Goal: Communication & Community: Answer question/provide support

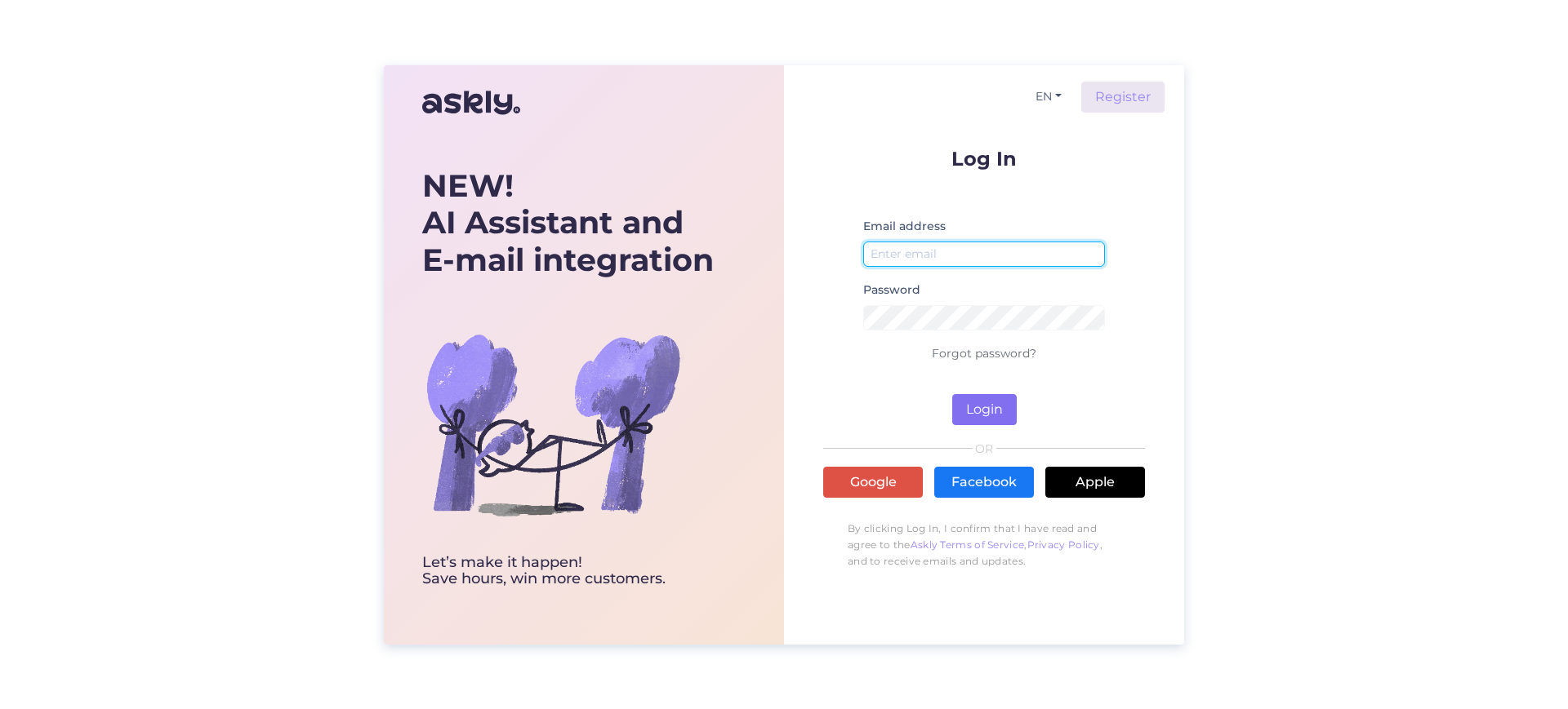
type input "[EMAIL_ADDRESS][DOMAIN_NAME]"
click at [996, 407] on button "Login" at bounding box center [984, 410] width 65 height 31
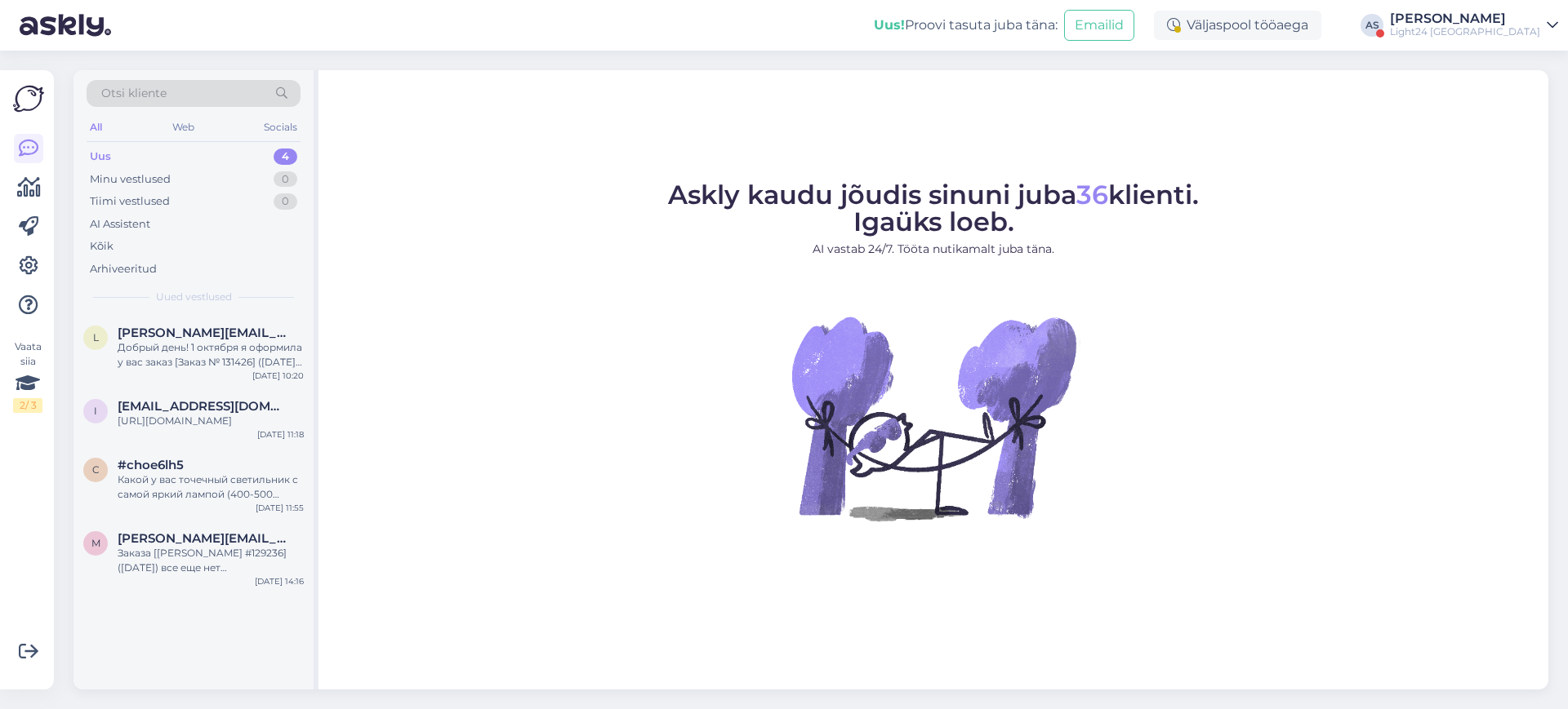
click at [1550, 25] on icon at bounding box center [1552, 25] width 11 height 13
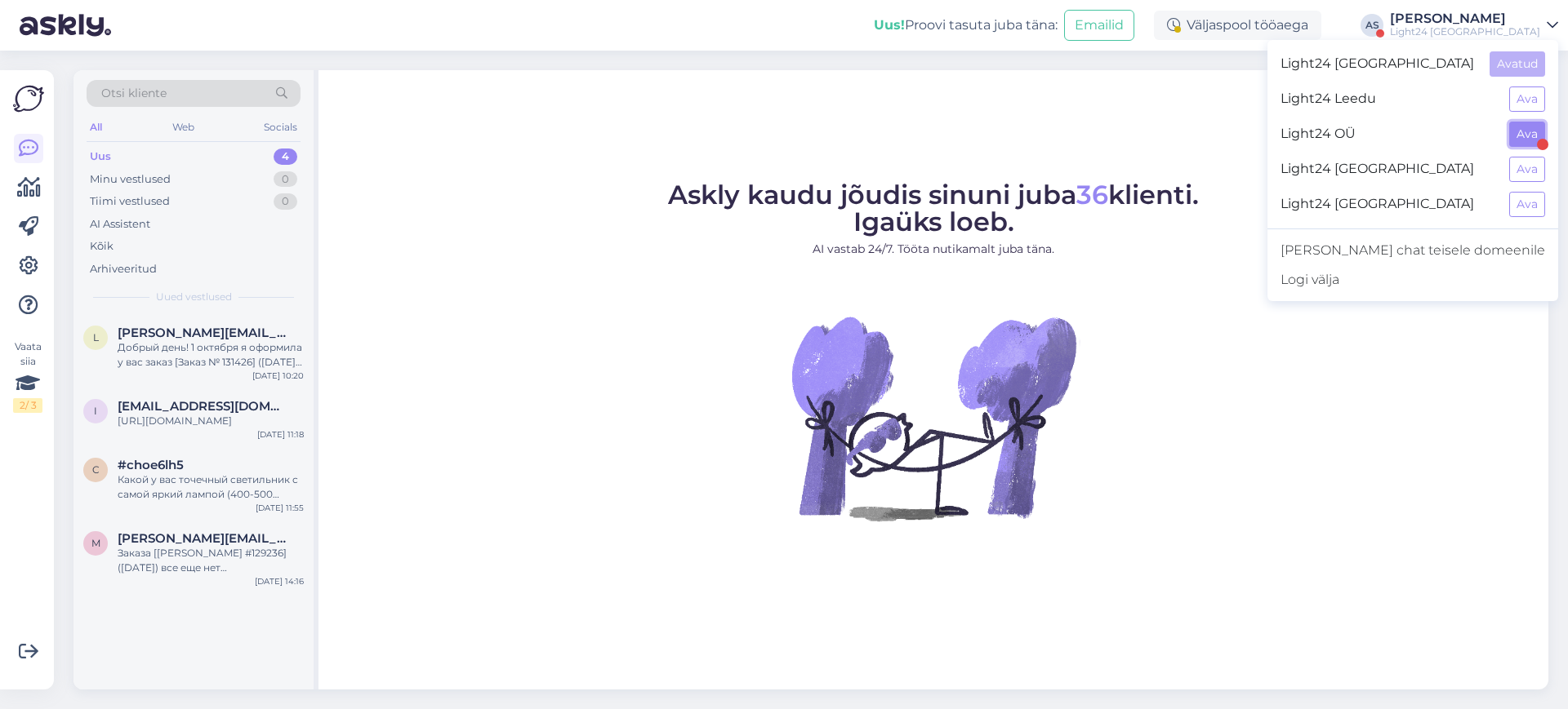
click at [1524, 134] on button "Ava" at bounding box center [1527, 133] width 36 height 25
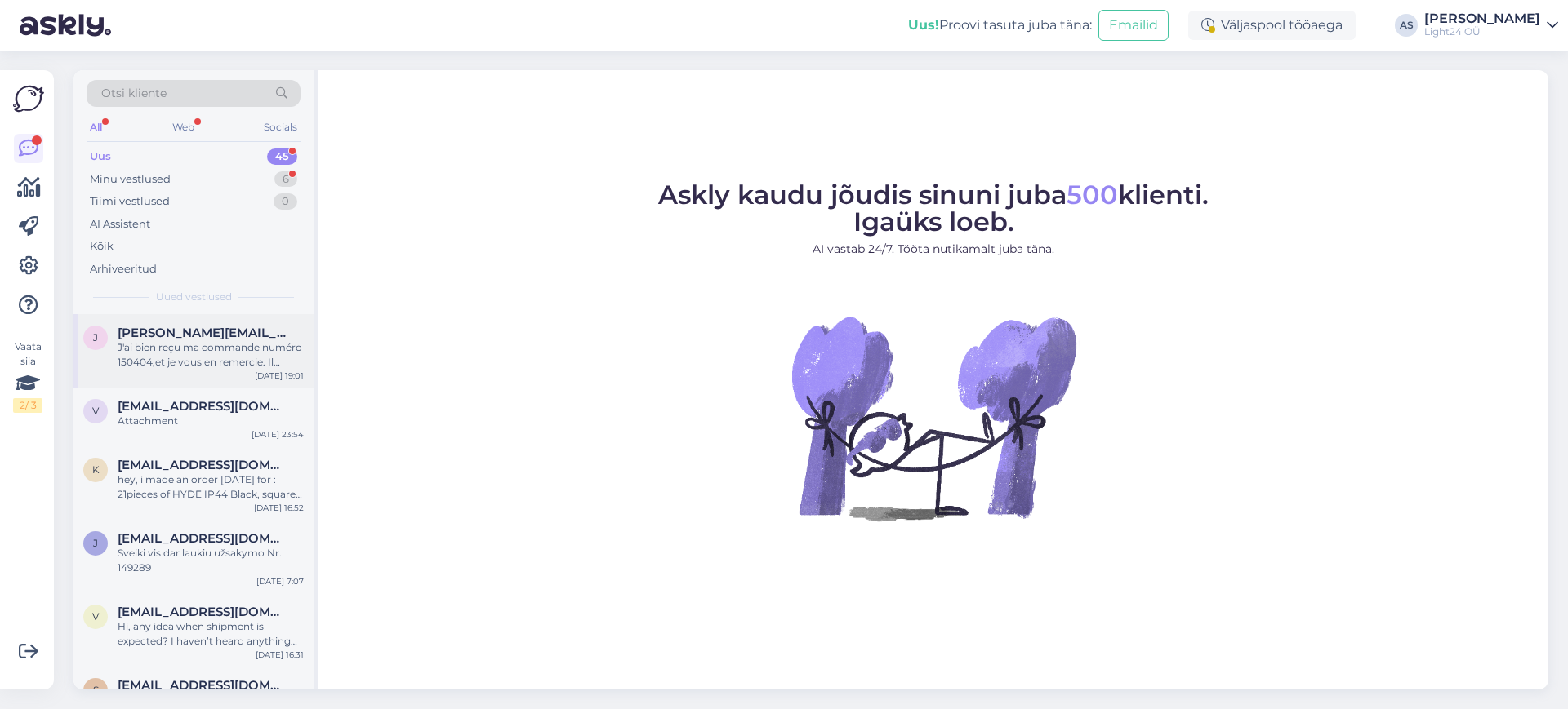
click at [244, 327] on span "[PERSON_NAME][EMAIL_ADDRESS][PERSON_NAME][DOMAIN_NAME]" at bounding box center [202, 332] width 170 height 15
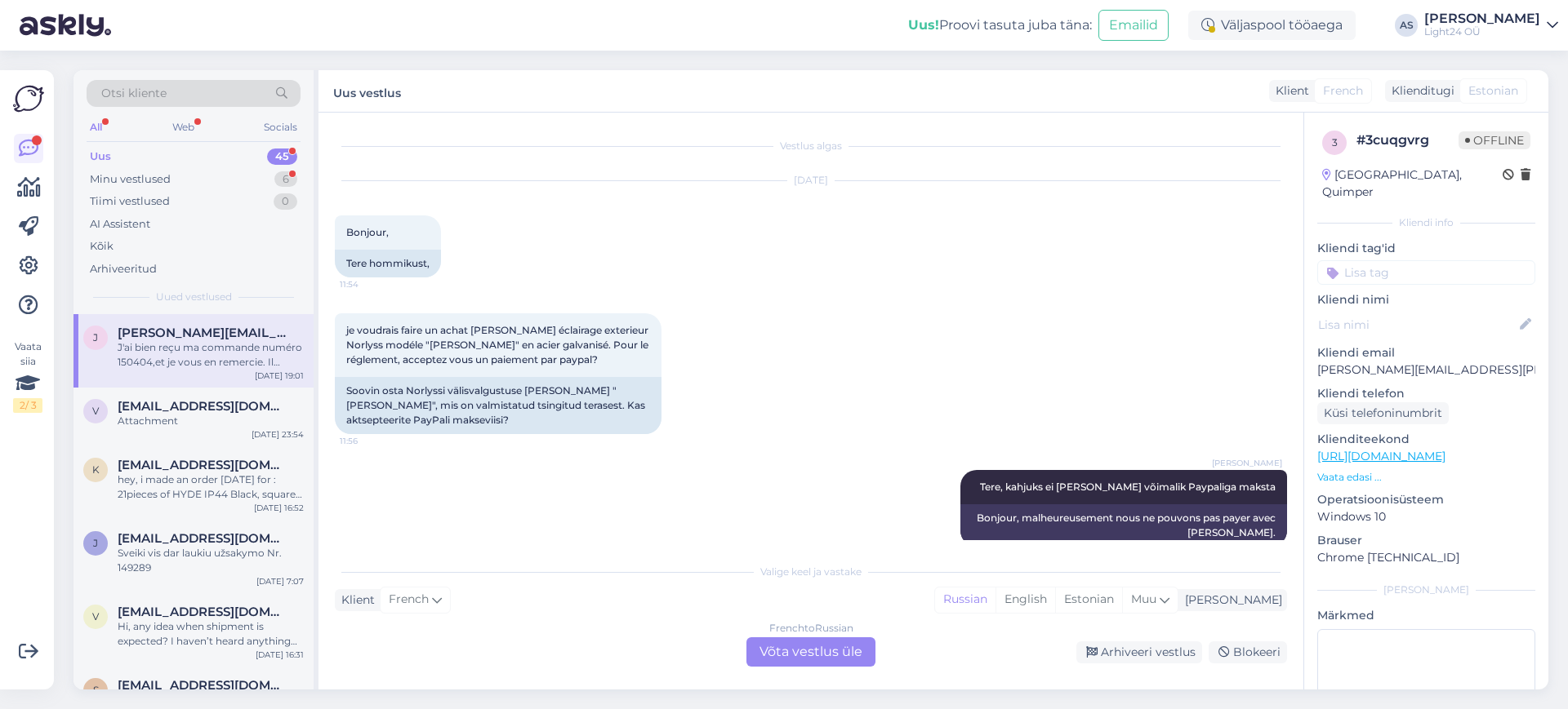
scroll to position [7836, 0]
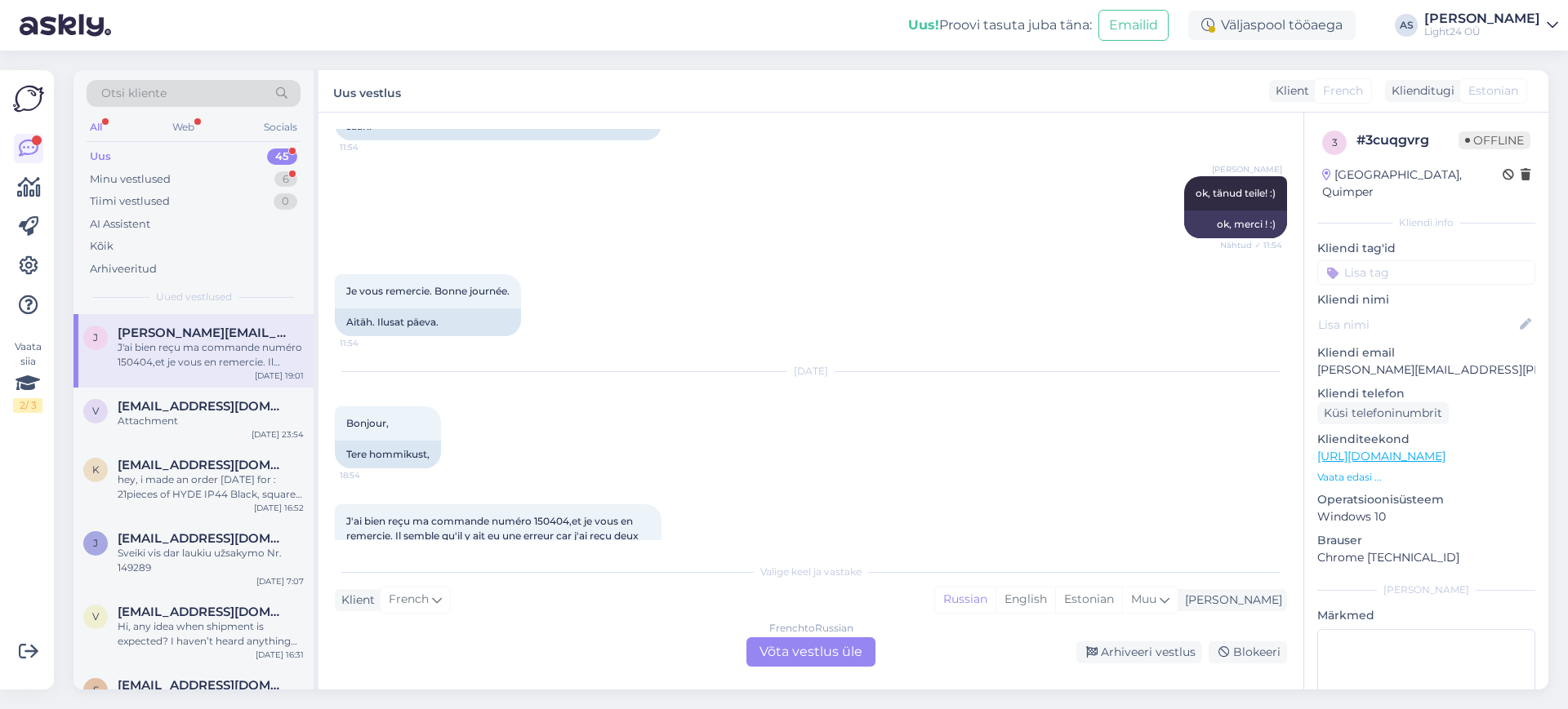
click at [818, 649] on div "French to Russian Võta vestlus üle" at bounding box center [811, 652] width 129 height 30
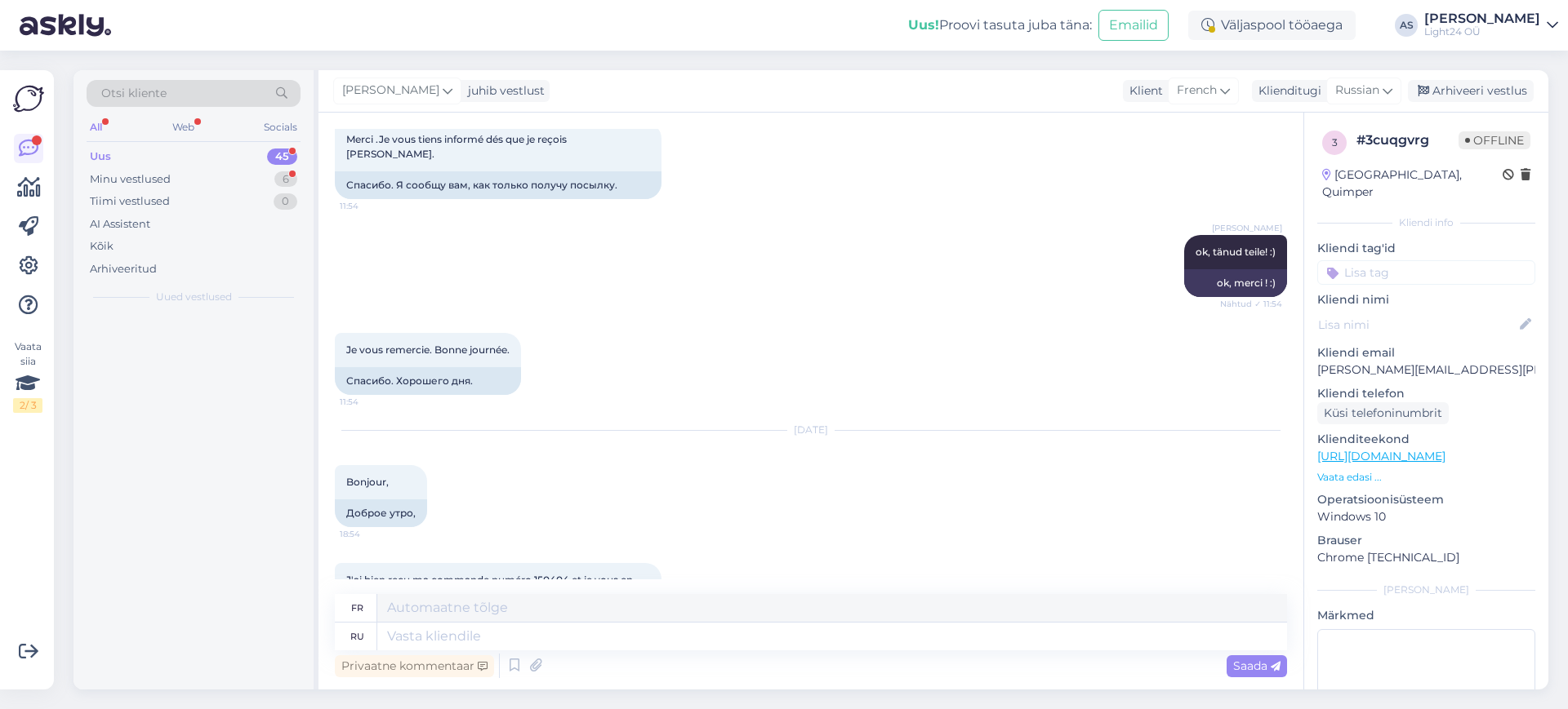
scroll to position [7945, 0]
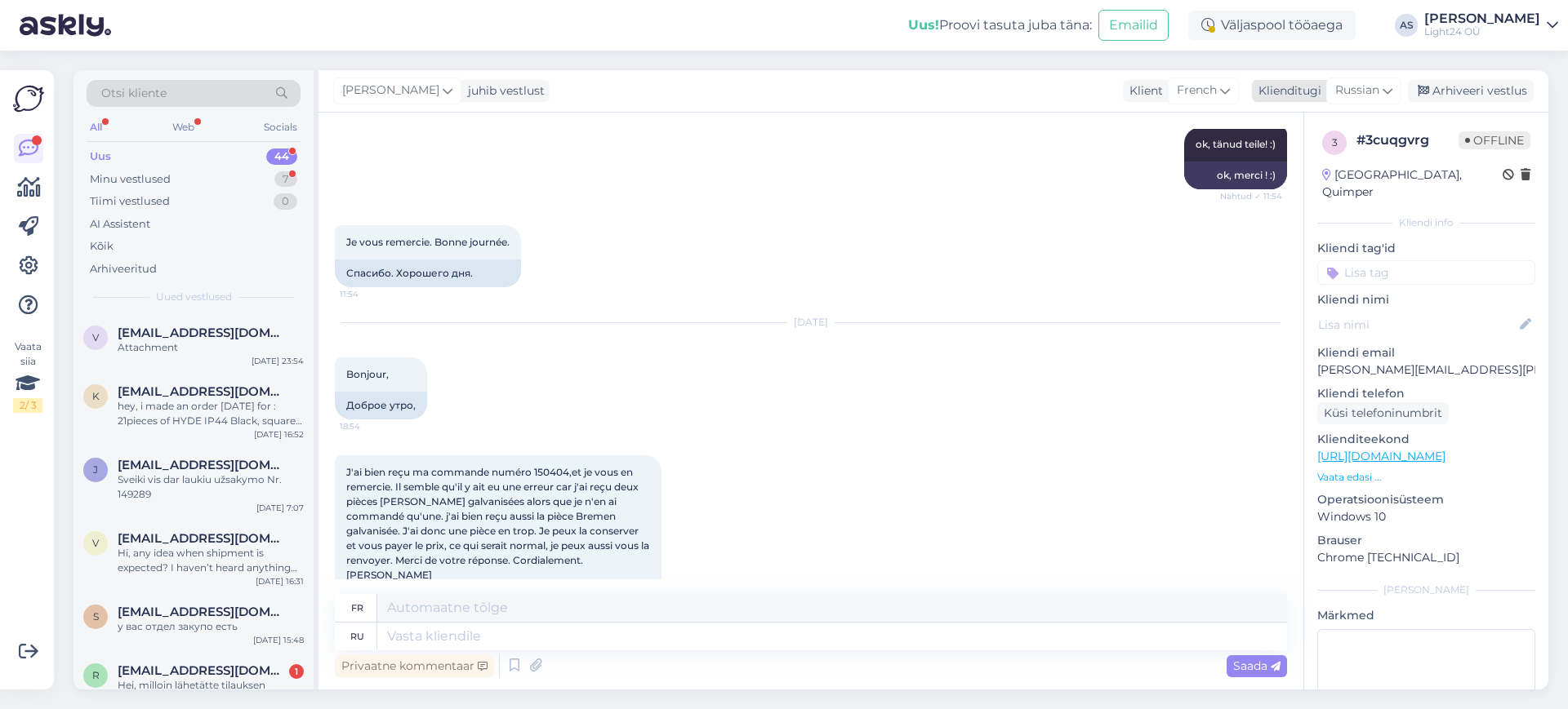
click at [1380, 92] on span "Russian" at bounding box center [1357, 91] width 45 height 18
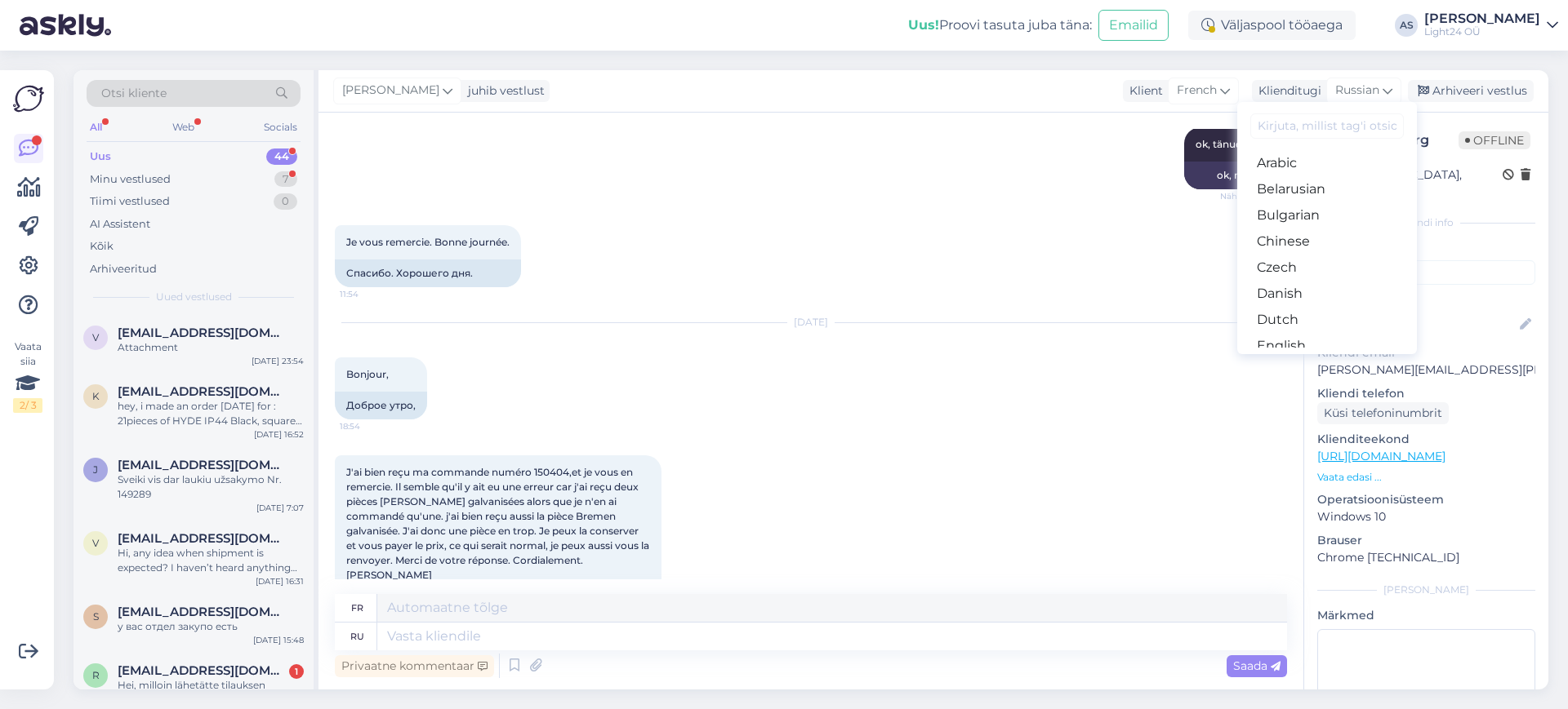
click at [1309, 126] on input at bounding box center [1327, 126] width 154 height 25
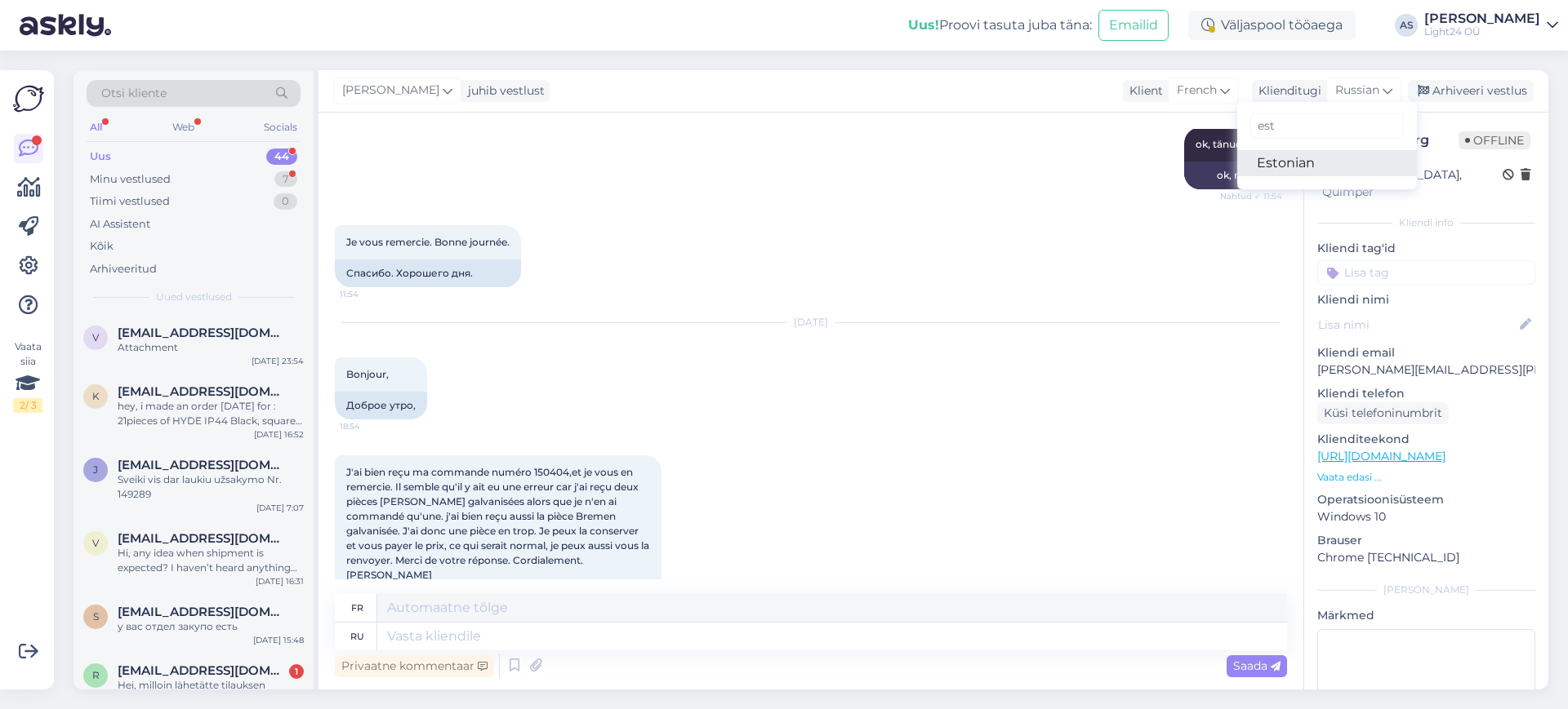
type input "est"
click at [1282, 162] on link "Estonian" at bounding box center [1327, 163] width 180 height 26
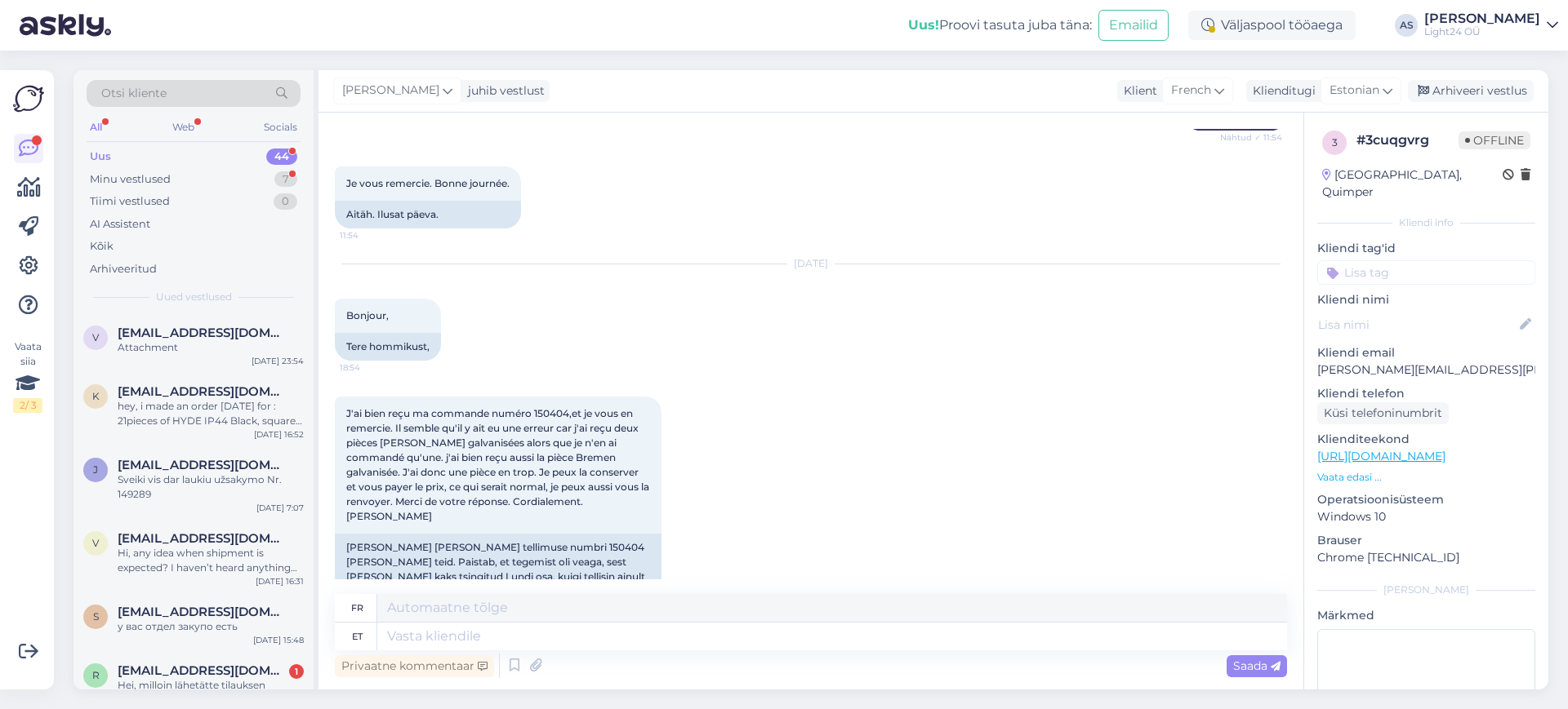
scroll to position [7797, 0]
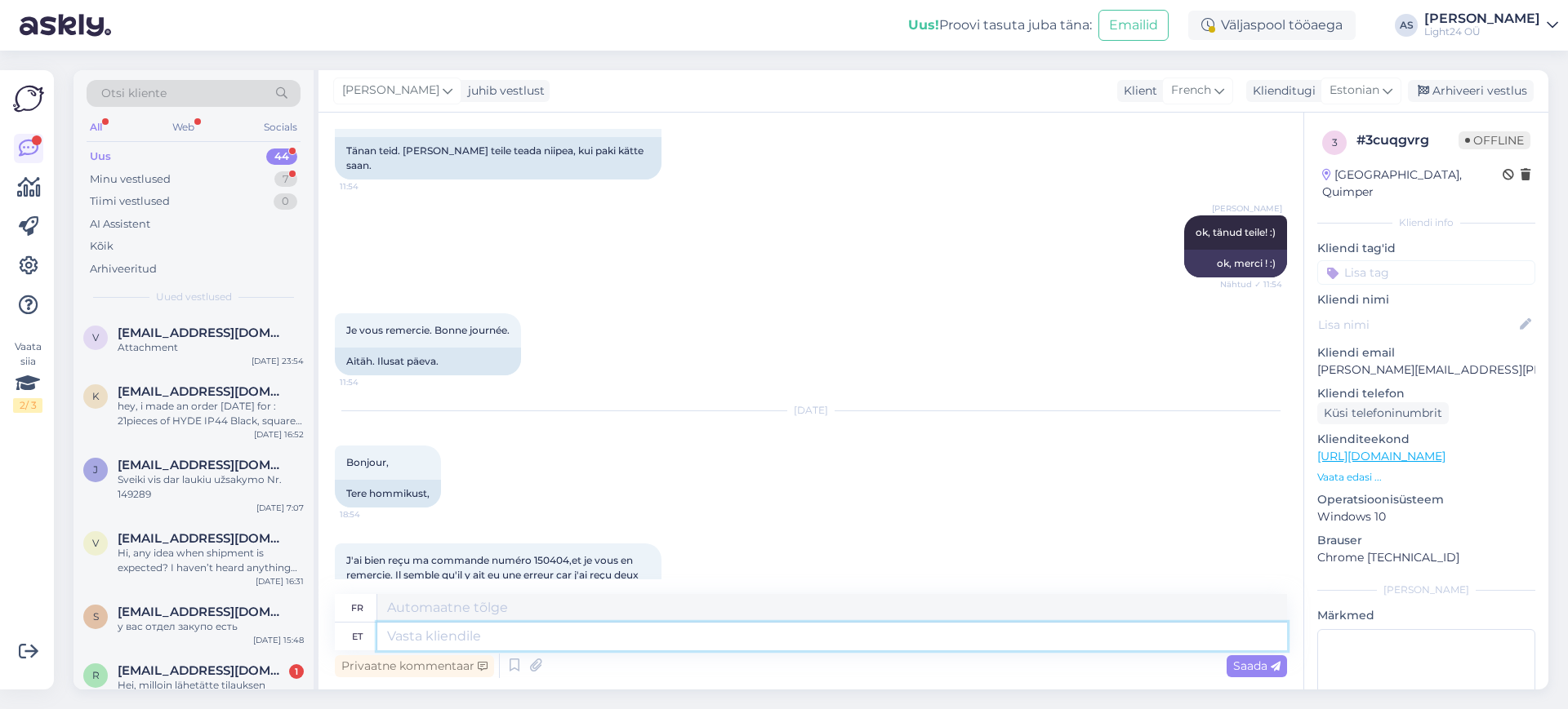
click at [503, 638] on textarea at bounding box center [832, 637] width 910 height 28
type textarea "Tere"
type textarea "Bonjour"
type textarea "Tere,"
type textarea "Bonjour,"
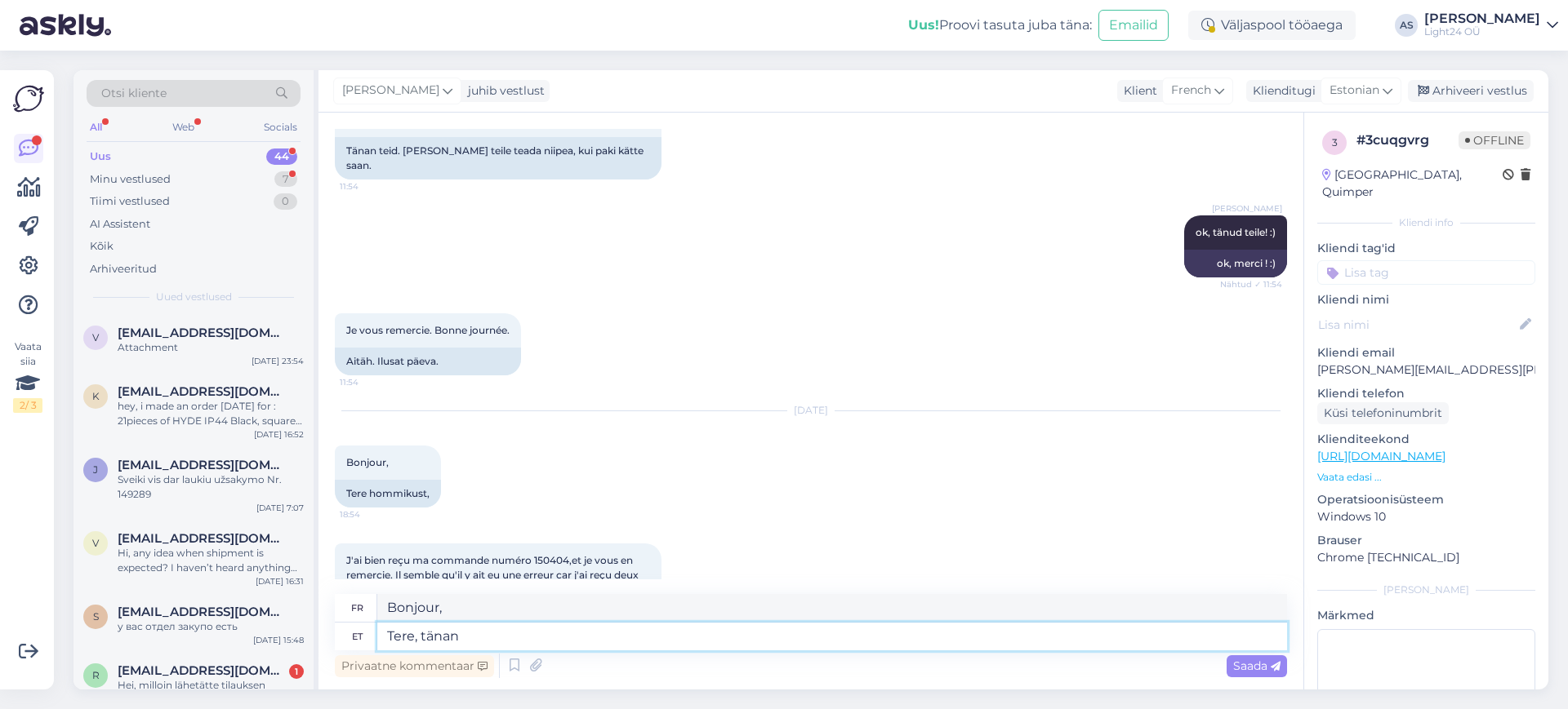
type textarea "Tere, tänan t"
type textarea "Bonjour, merci."
type textarea "Tere, tänan teid väga"
type textarea "Bonjour, merci beaucoup."
type textarea "Tere, tänan teid väga info ee"
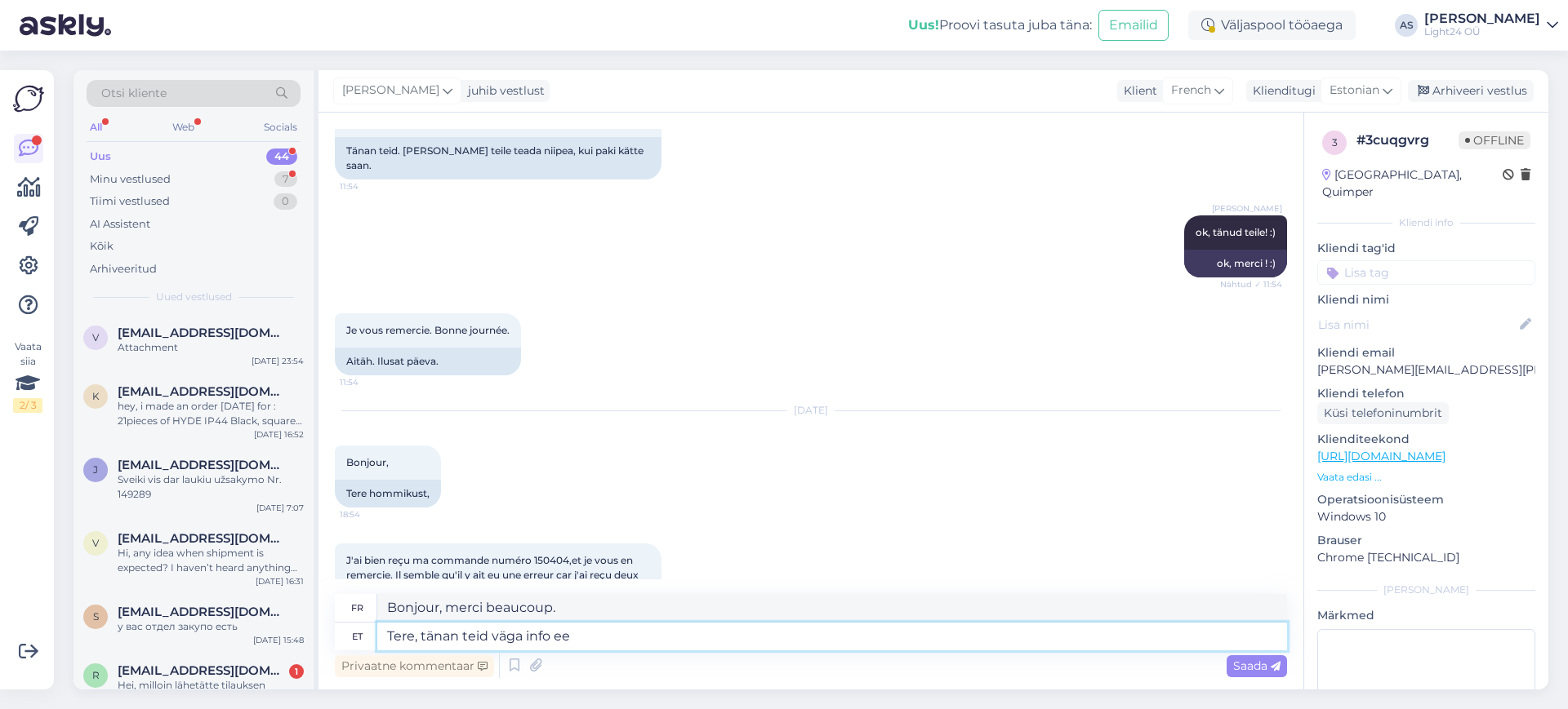
type textarea "Bonjour, merci beaucoup pour l'information."
type textarea "Tere, tänan teid väga info eest!"
type textarea "Bonjour, merci beaucoup pour l'information !"
type textarea "Tere, tänan teid väga info eest! Avastasime ka"
type textarea "Bonjour, merci beaucoup pour l'information ! Nous avons découvert"
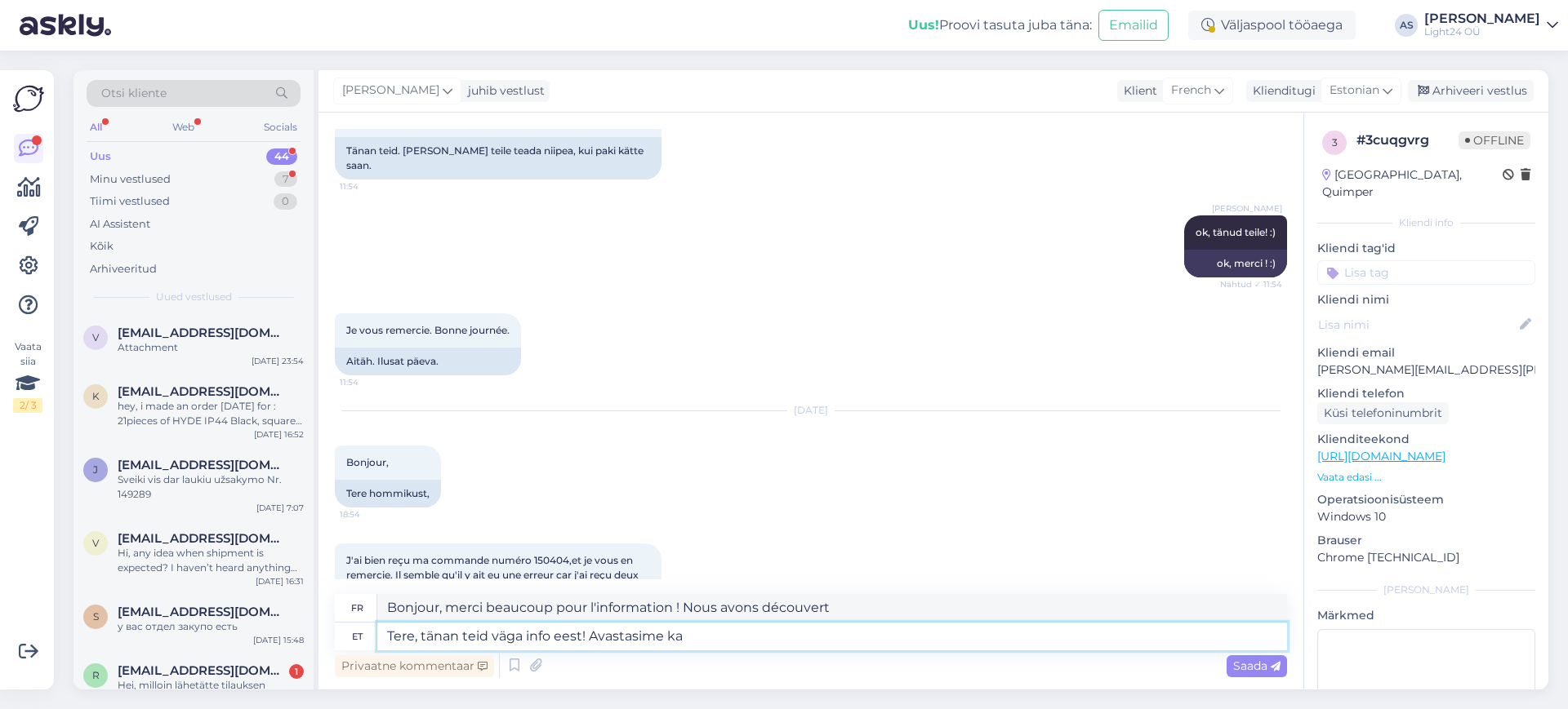
type textarea "Tere, tänan teid väga info eest! Avastasime ka i"
type textarea "Bonjour, merci beaucoup pour l'information ! Nous avons également découvert"
type textarea "Tere, tänan teid väga info eest! Avastasime ka ise, et"
type textarea "Bonjour, merci beaucoup pour l'information ! Nous l'avons également découvert n…"
type textarea "Tere, tänan teid väga info eest! Avastasime ka ise, et o"
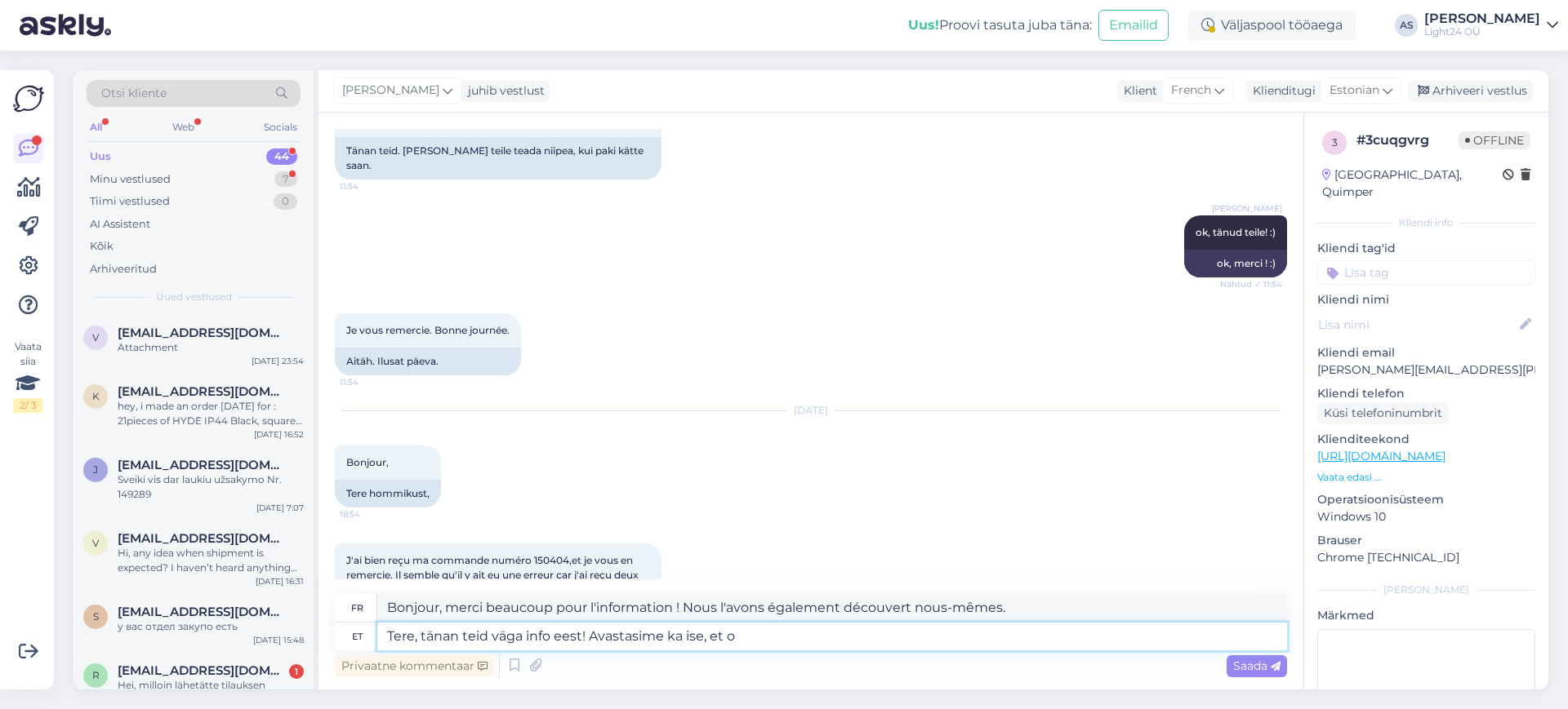
type textarea "Bonjour, merci beaucoup pour l'information ! Nous avons également découvert que"
type textarea "Tere, tänan teid väga info eest! Avastasime ka ise, et olime k"
type textarea "Bonjour, merci beaucoup pour l'information ! Nous avons également découvert que…"
type textarea "Tere, tänan teid väga info eest! Avastasime ka ise, et"
type textarea "Bonjour, merci beaucoup pour l'information ! Nous avons également découvert que"
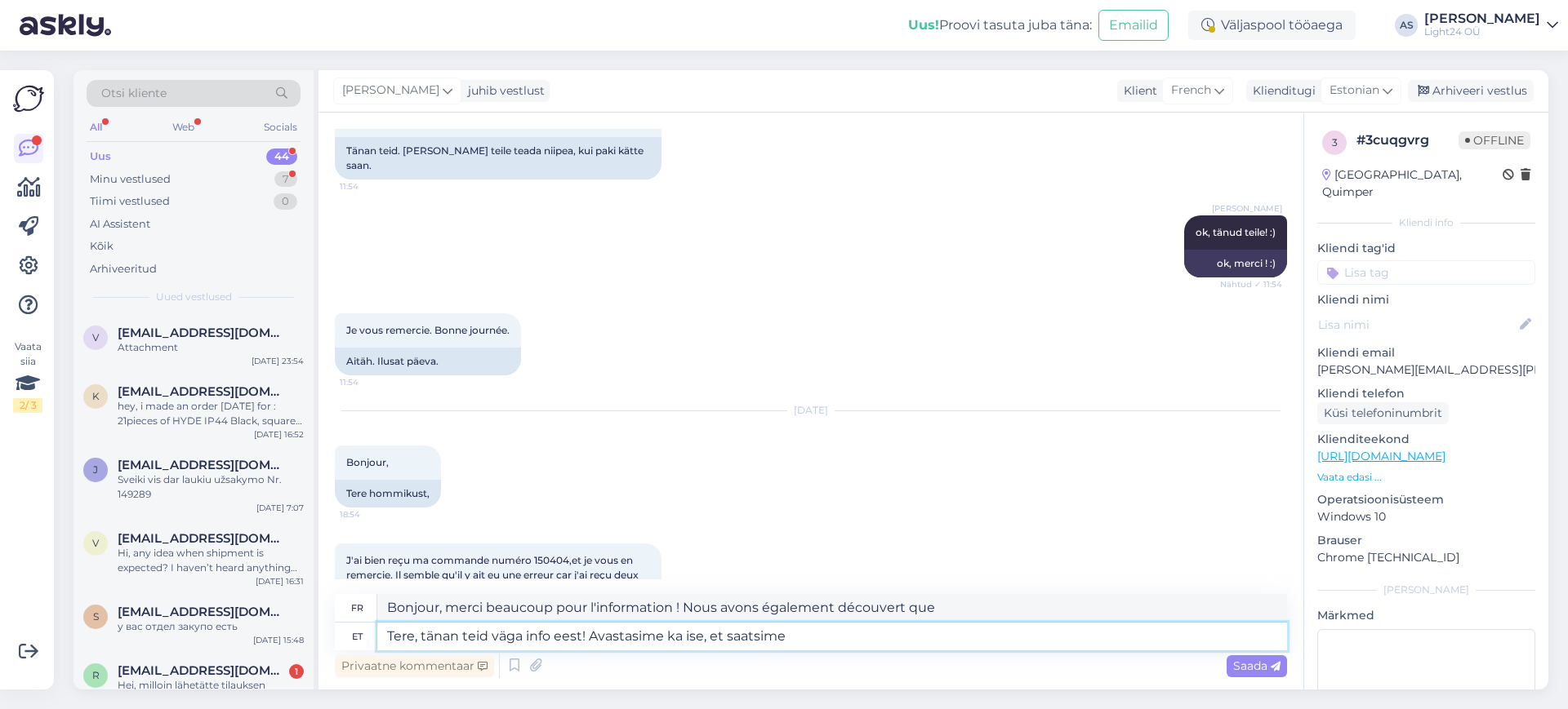
type textarea "Tere, tänan teid väga info eest! Avastasime ka ise, et saatsime t"
type textarea "Bonjour, merci beaucoup pour l'information ! Nous avons également découvert que…"
type textarea "Tere, tänan teid väga info eest! Avastasime ka ise, et saatsime teile k"
type textarea "Bonjour, merci beaucoup pour l'information ! Nous avons également découvert que…"
type textarea "Tere, tänan teid väga info eest! Avastasime ka ise, et saatsime teile kogemata ü"
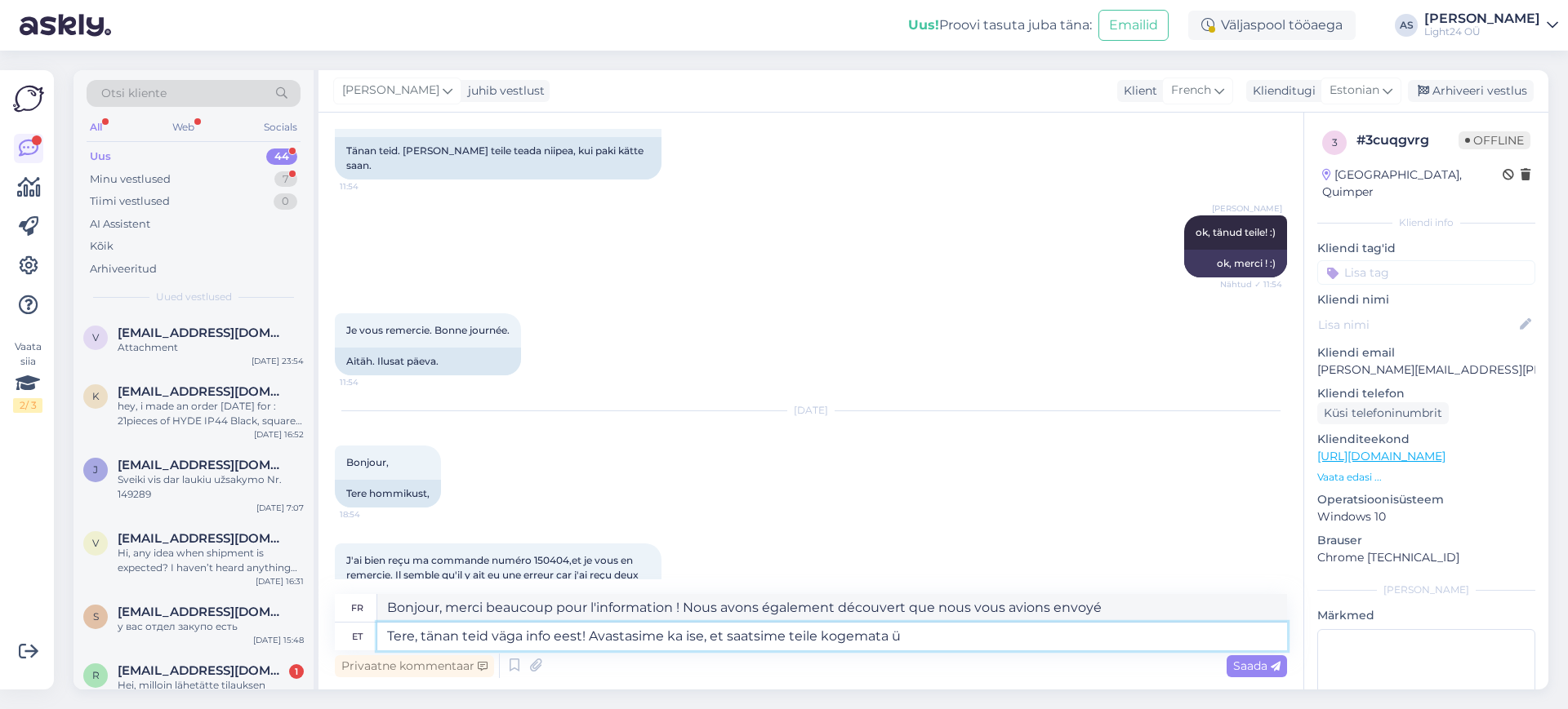
type textarea "Bonjour, merci beaucoup pour l'information ! Nous avons également découvert que…"
type textarea "Tere, tänan teid väga info eest! Avastasime ka ise, et saatsime teile kogemata …"
type textarea "Bonjour, merci beaucoup pour l'information ! Nous avons également découvert que…"
type textarea "Tere, tänan teid väga info eest! Avastasime ka ise, et saatsime teile kogemata …"
type textarea "Bonjour, merci beaucoup pour l'information ! Nous avons également découvert que…"
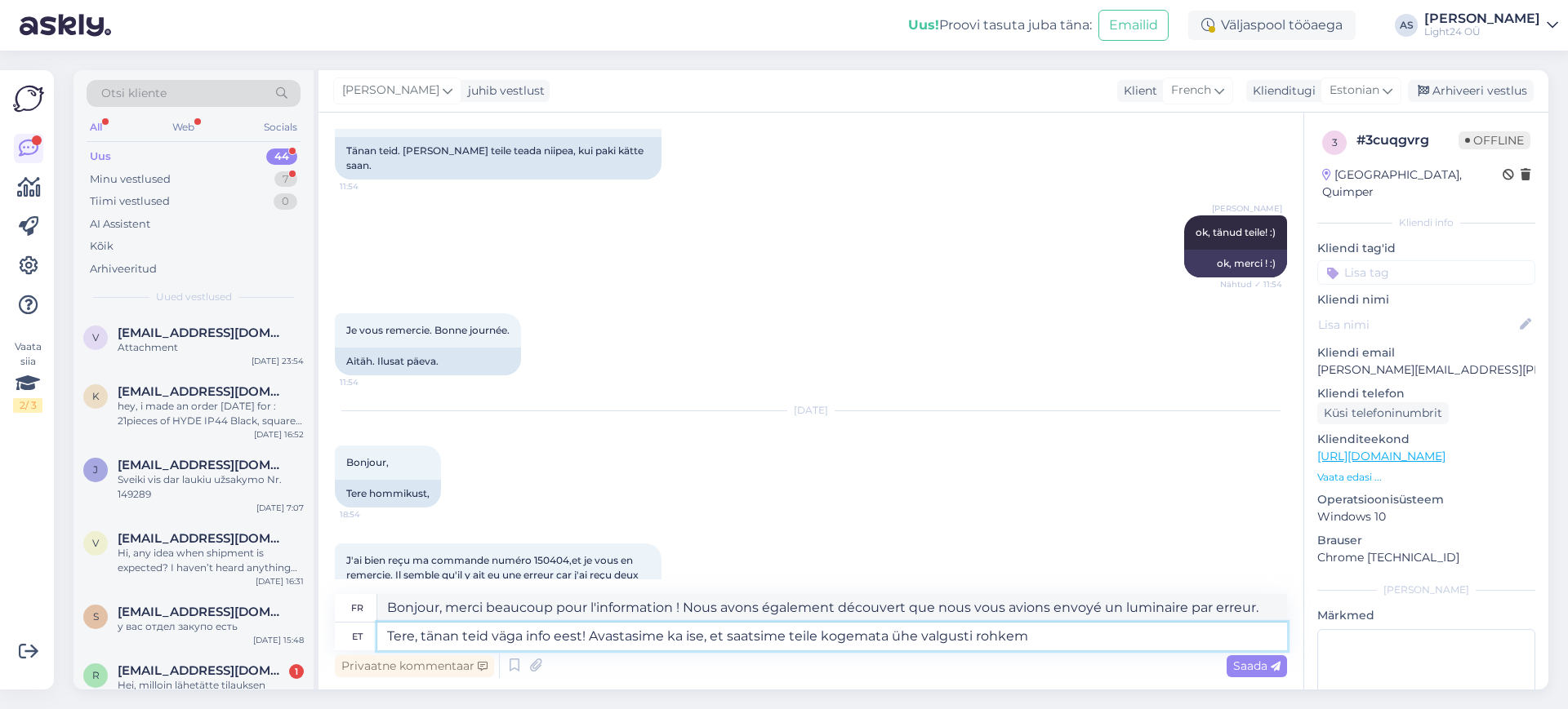
type textarea "Tere, tänan teid väga info eest! Avastasime ka ise, et saatsime teile kogemata …"
type textarea "Bonjour, merci beaucoup pour l'information ! Nous avons également découvert que…"
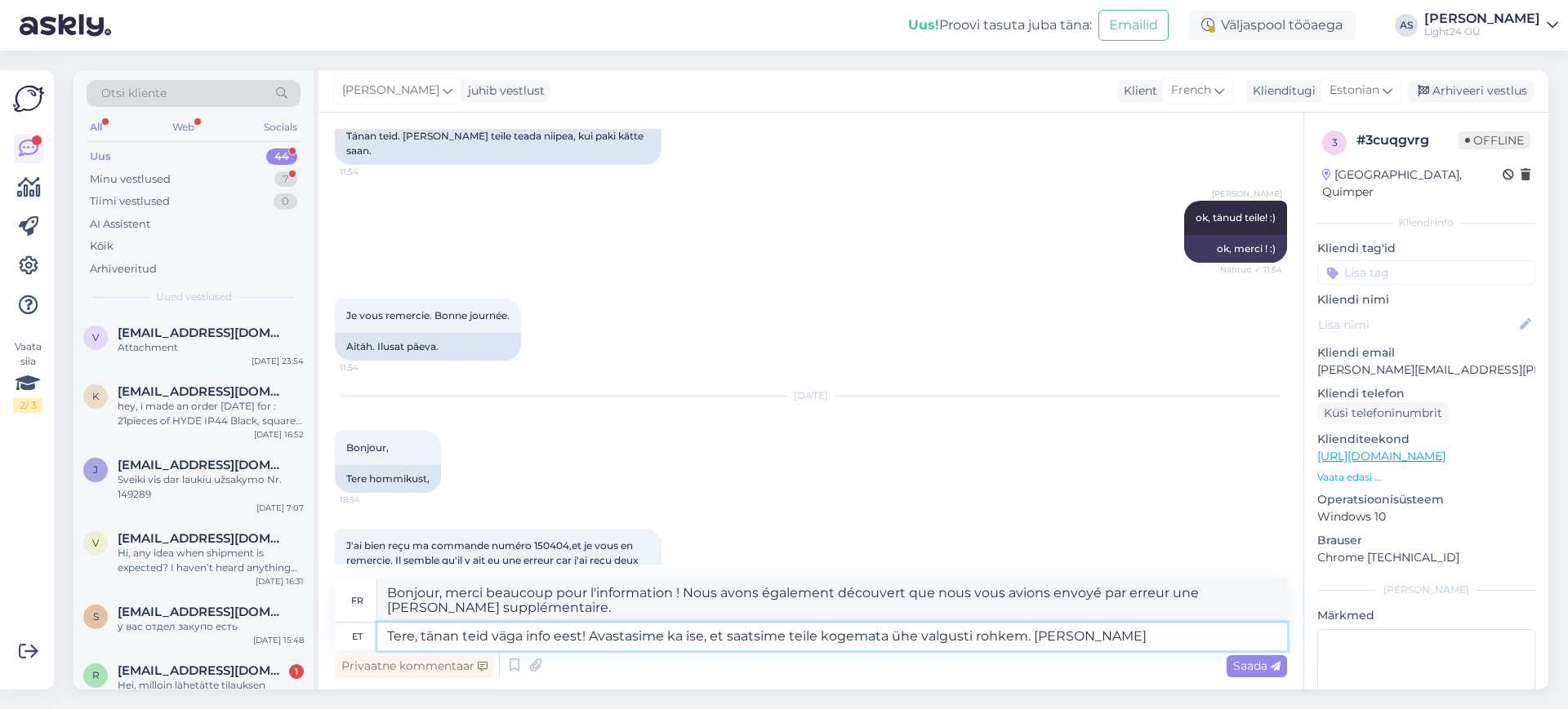
type textarea "Tere, tänan teid väga info eest! Avastasime ka ise, et saatsime teile kogemata …"
type textarea "Bonjour, merci beaucoup pour l'information ! Nous avons également découvert que…"
type textarea "Tere, tänan teid väga info eest! Avastasime ka ise, et saatsime teile kogemata …"
type textarea "Bonjour, merci beaucoup pour l'information ! Nous avons également découvert que…"
type textarea "Tere, tänan teid väga info eest! Avastasime ka ise, et saatsime teile kogemata …"
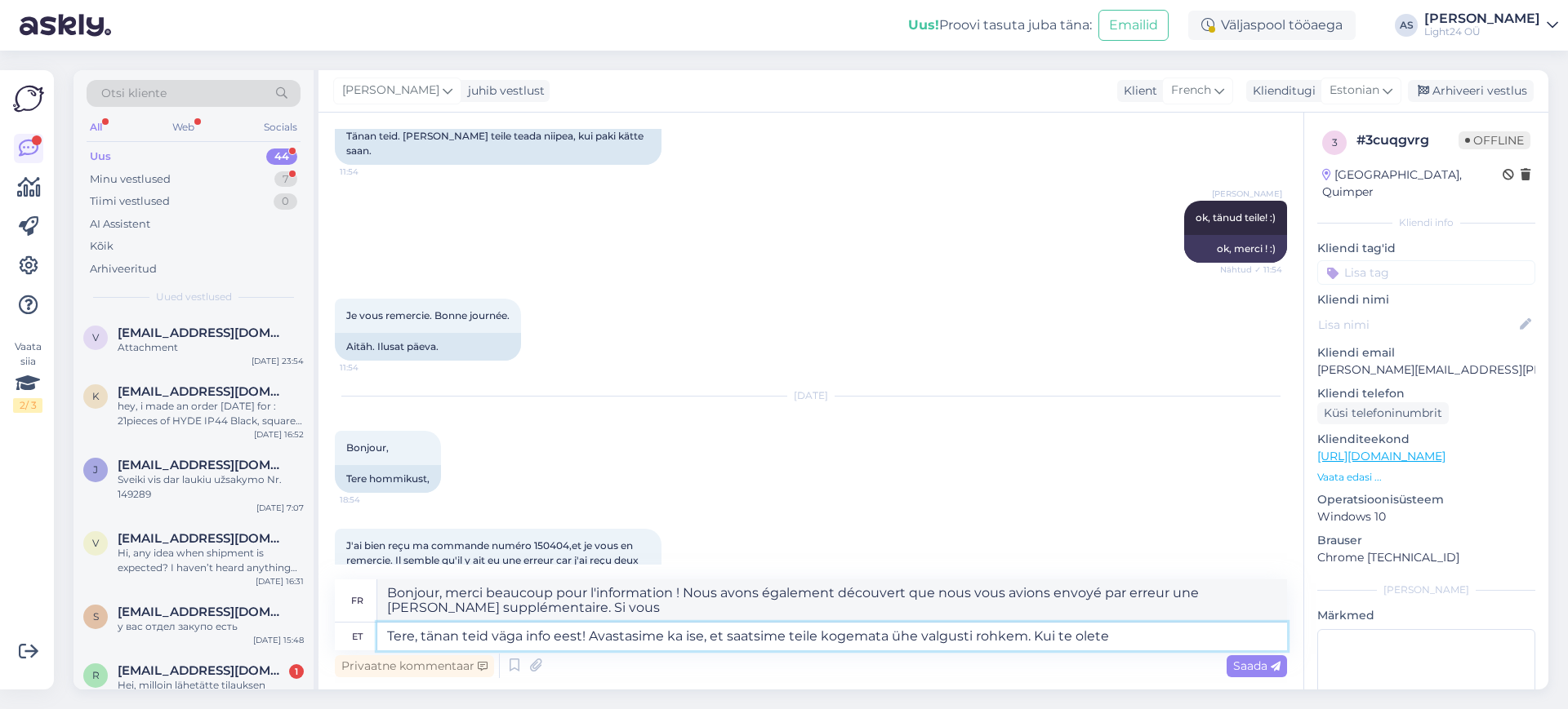
type textarea "Bonjour, merci beaucoup pour l'information ! Nous avons également découvert que…"
type textarea "Tere, tänan teid väga info eest! Avastasime ka ise, et saatsime teile kogemata …"
type textarea "Bonjour, merci beaucoup pour l'information ! Nous avons également découvert que…"
type textarea "Tere, tänan teid väga info eest! Avastasime ka ise, et saatsime teile kogemata …"
type textarea "Bonjour, merci beaucoup pour l'information ! Nous avons également découvert que…"
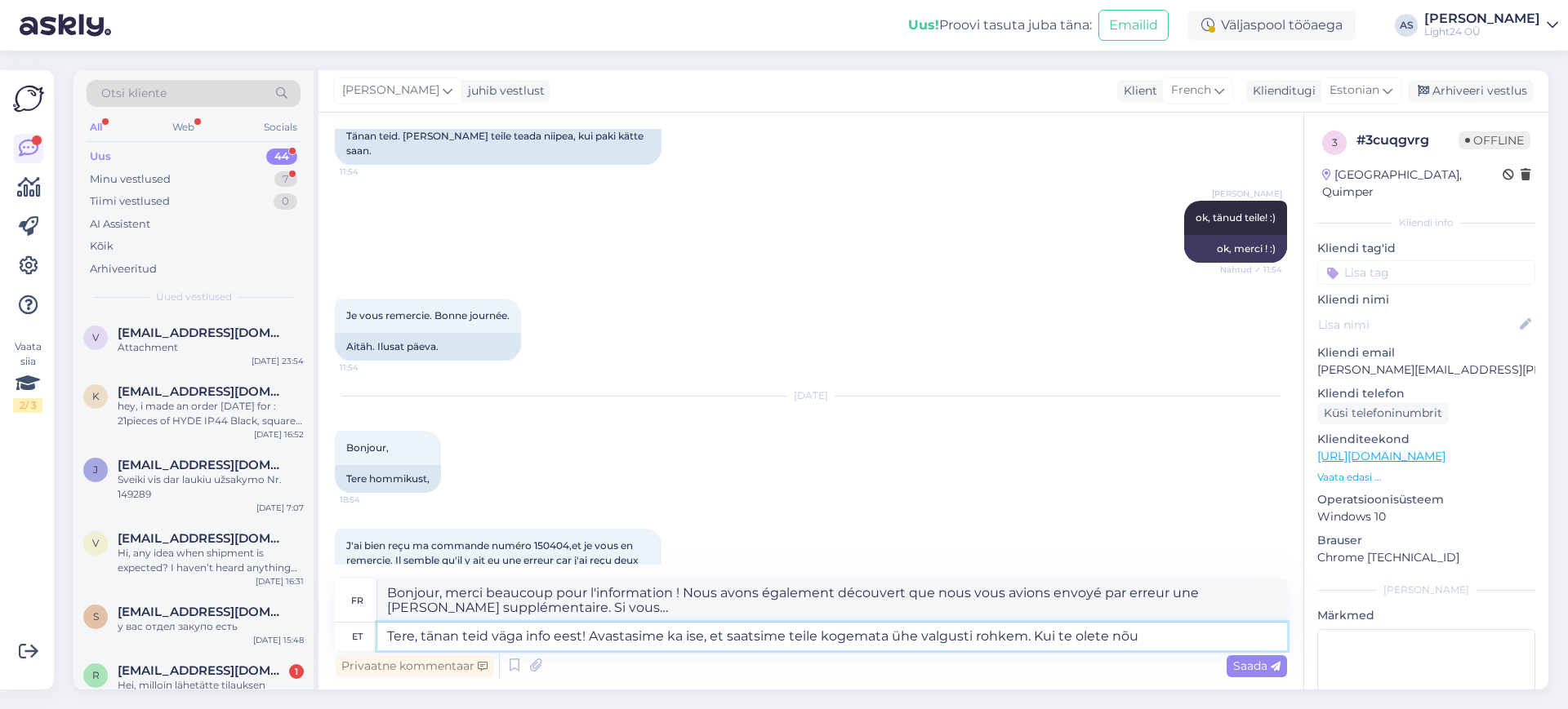
type textarea "Tere, tänan teid väga info eest! Avastasime ka ise, et saatsime teile kogemata …"
type textarea "Bonjour, merci beaucoup pour l'information ! Nous avons également découvert que…"
type textarea "Tere, tänan teid väga info eest! Avastasime ka ise, et saatsime teile kogemata …"
type textarea "Bonjour, merci beaucoup pour l'information ! Nous avons également découvert que…"
type textarea "Tere, tänan teid väga info eest! Avastasime ka ise, et saatsime teile kogemata …"
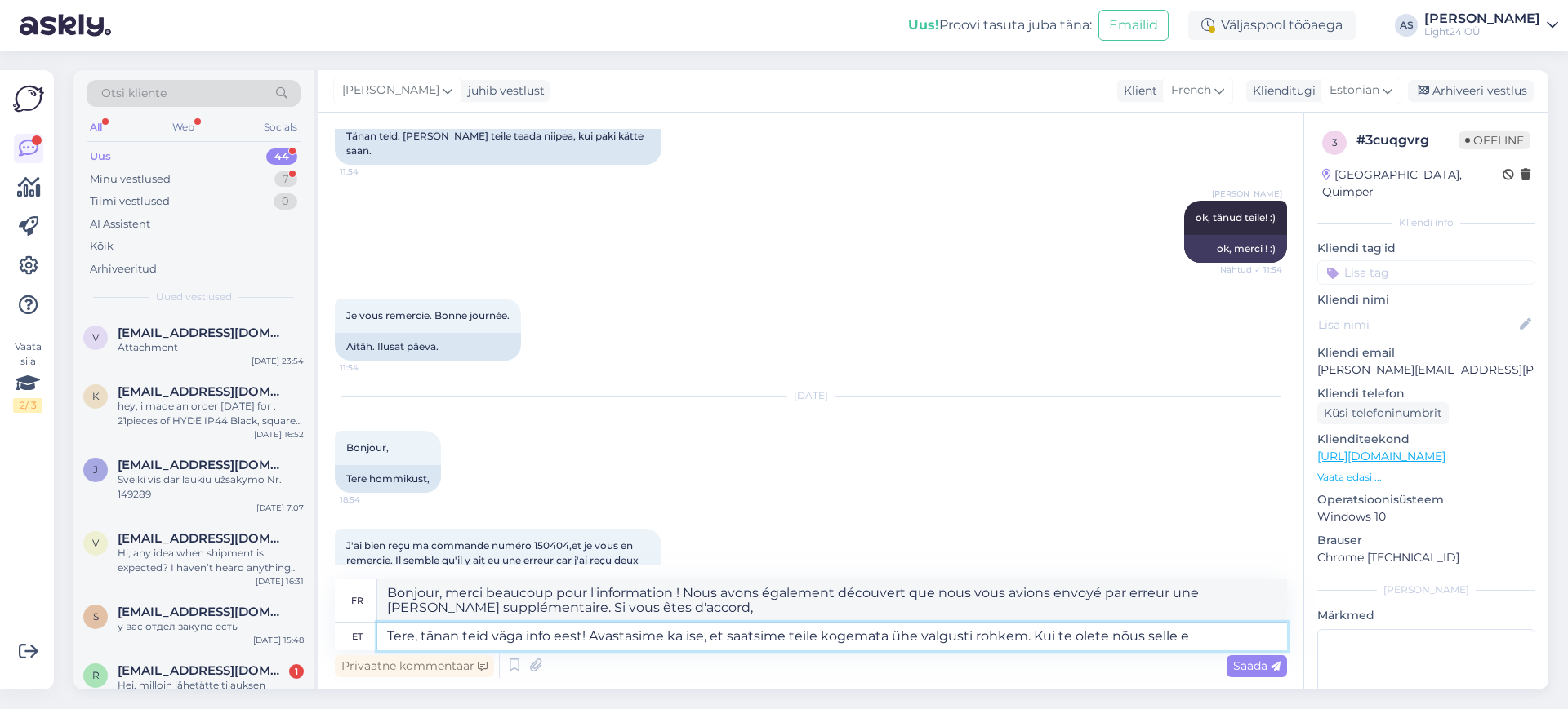
type textarea "Bonjour, merci beaucoup pour l'information ! Nous avons également découvert que…"
type textarea "Tere, tänan teid väga info eest! Avastasime ka ise, et saatsime teile kogemata …"
type textarea "Bonjour, merci beaucoup pour l'information ! Nous avons également découvert que…"
type textarea "Tere, tänan teid väga info eest! Avastasime ka ise, et saatsime teile kogemata …"
type textarea "Bonjour, merci beaucoup pour l'information ! Nous avons également découvert que…"
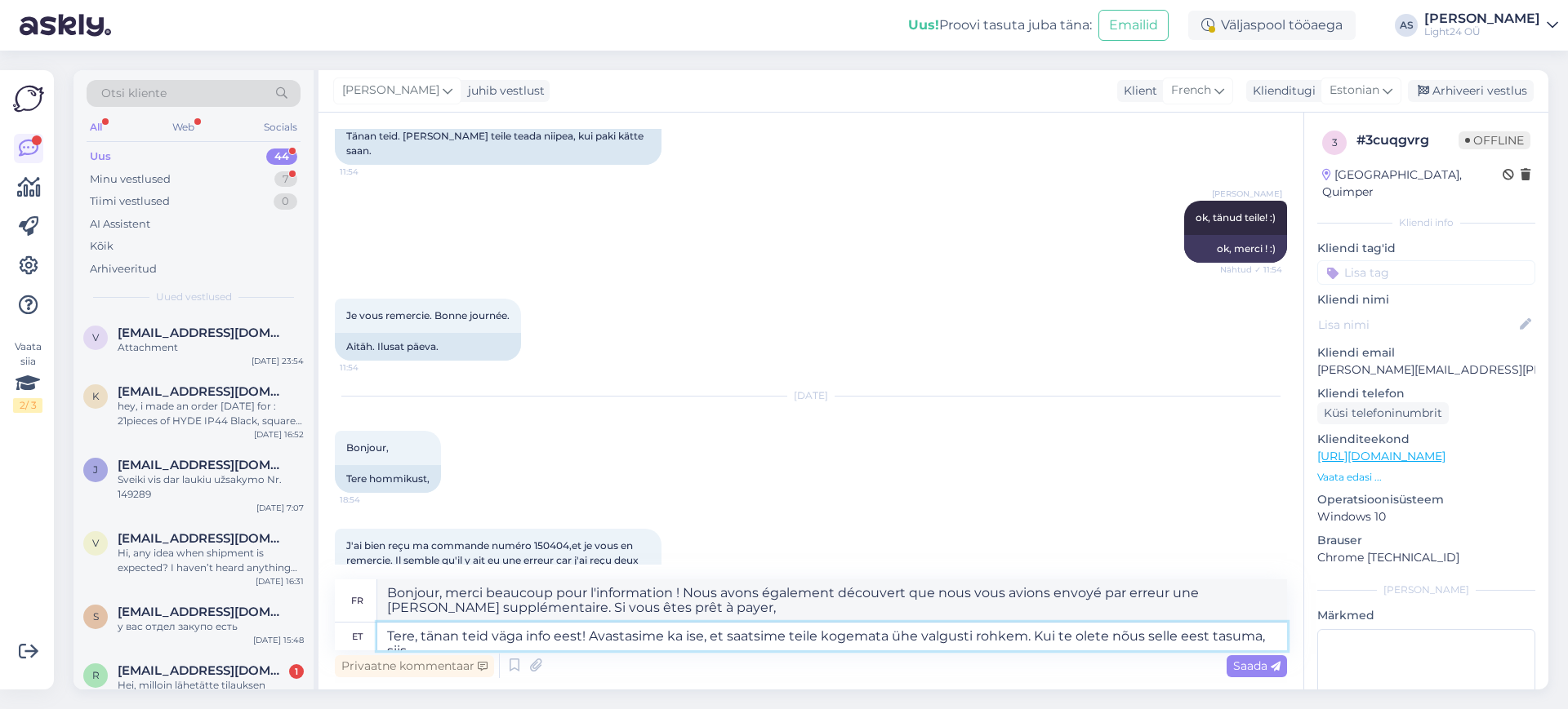
scroll to position [7827, 0]
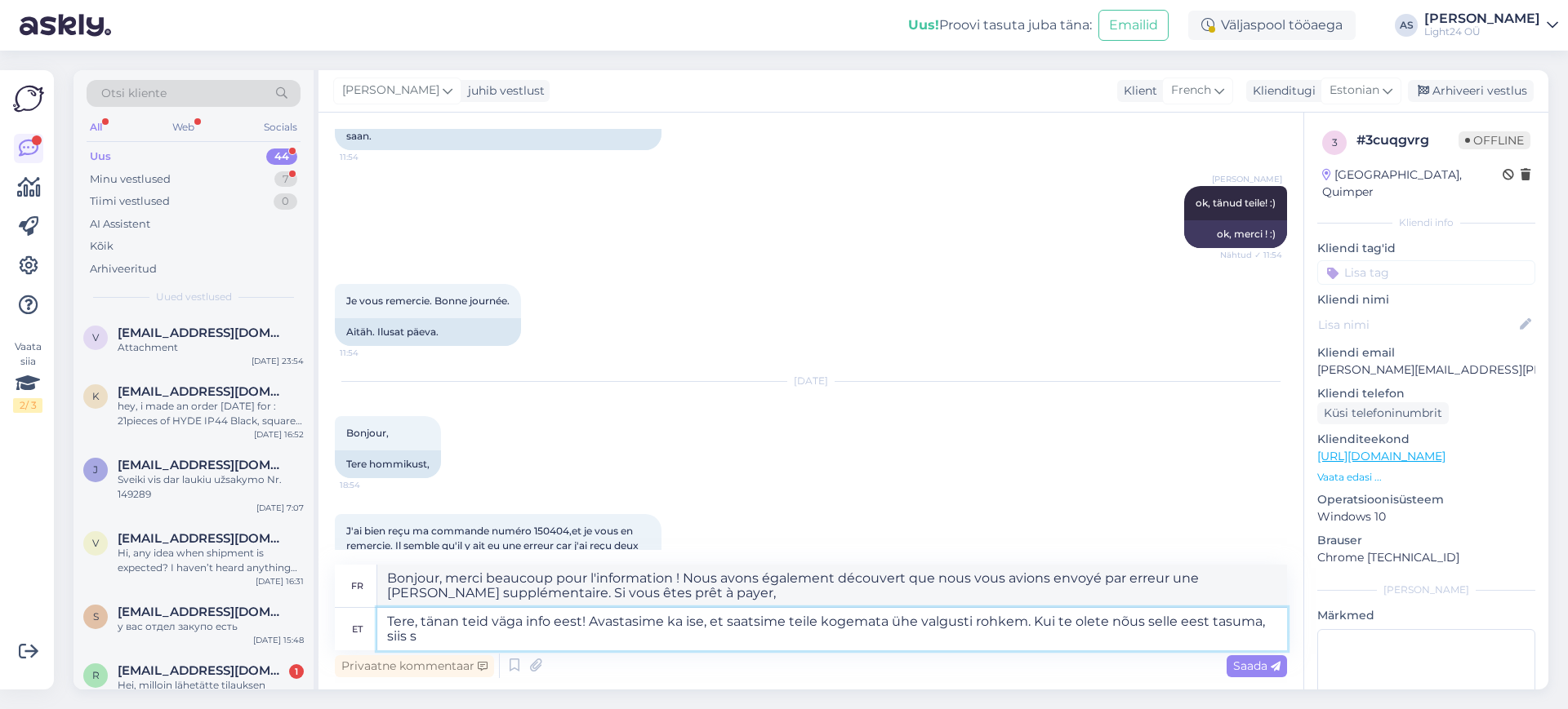
type textarea "Tere, tänan teid väga info eest! Avastasime ka ise, et saatsime teile kogemata …"
type textarea "Bonjour, merci beaucoup pour l'information ! Nous avons également découvert que…"
type textarea "Tere, tänan teid väga info eest! Avastasime ka ise, et saatsime teile kogemata …"
type textarea "Bonjour, merci beaucoup pour l'information ! Nous avons également découvert que…"
type textarea "Tere, tänan teid väga info eest! Avastasime ka ise, et saatsime teile kogemata …"
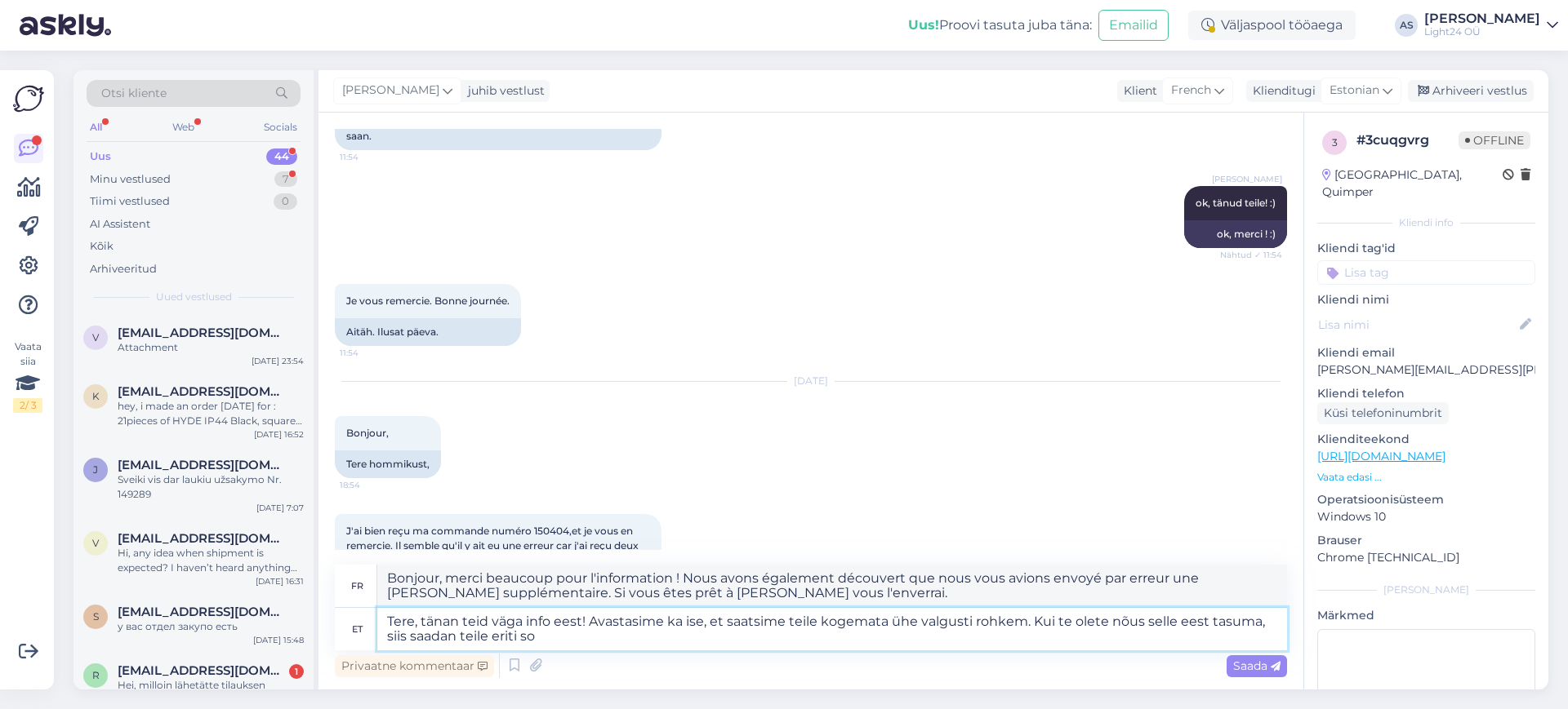
type textarea "Bonjour, merci beaucoup pour l'information ! Nous avons également découvert que…"
type textarea "Tere, tänan teid väga info eest! Avastasime ka ise, et saatsime teile kogemata …"
type textarea "Bonjour, merci beaucoup pour l'information ! Nous avons également découvert que…"
type textarea "Tere, tänan teid väga info eest! Avastasime ka ise, et saatsime teile kogemata …"
type textarea "Bonjour, merci beaucoup pour l'information ! Nous avons également découvert que…"
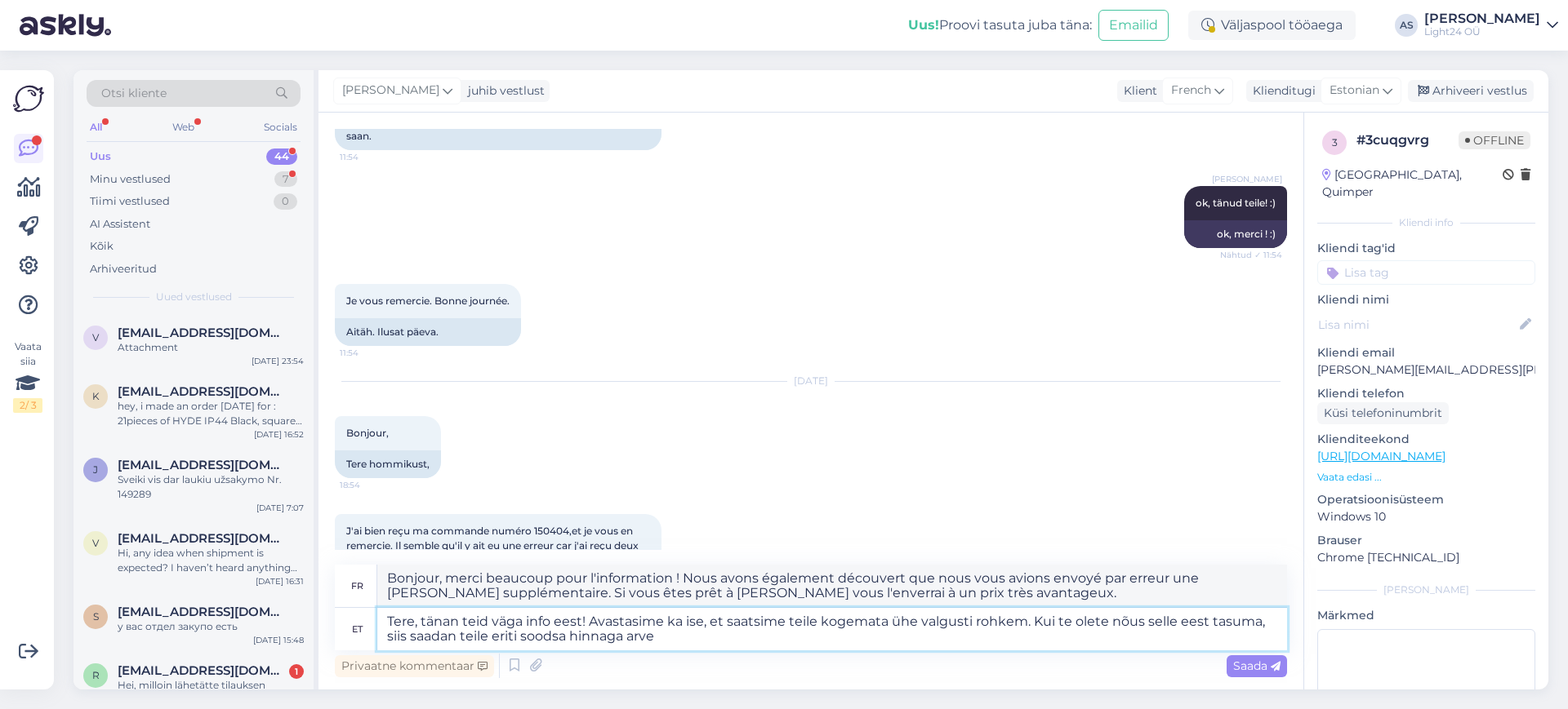
type textarea "Tere, tänan teid väga info eest! Avastasime ka ise, et saatsime teile kogemata …"
type textarea "Bonjour, merci beaucoup pour l'information ! Nous avons également découvert que…"
type textarea "Tere, tänan teid väga info eest! Avastasime ka ise, et saatsime teile kogemata …"
type textarea "Bonjour, merci beaucoup pour l'information ! Nous avons également découvert que…"
type textarea "Tere, tänan teid väga info eest! Avastasime ka ise, et saatsime teile kogemata …"
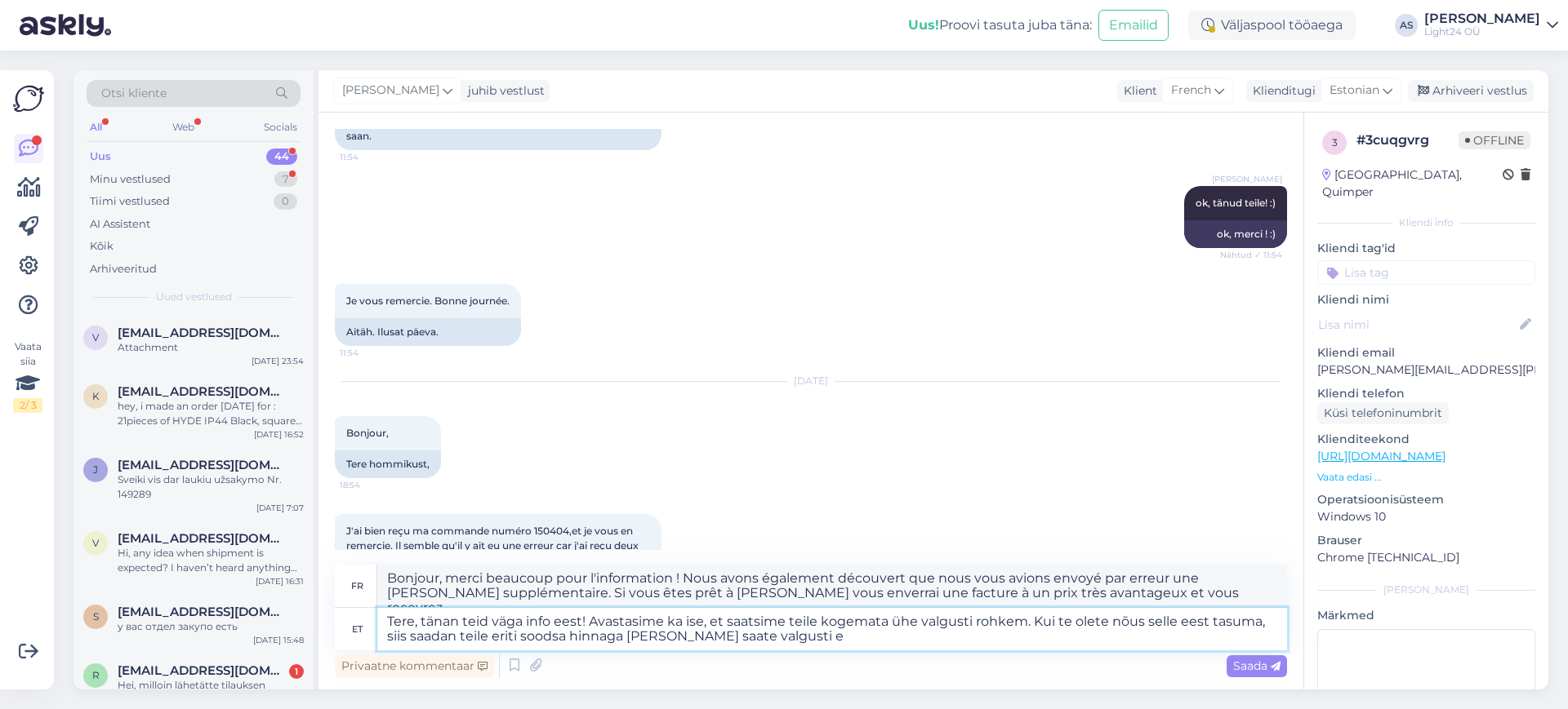
type textarea "Bonjour, merci beaucoup pour l'information ! Nous avons également découvert que…"
type textarea "Tere, tänan teid väga info eest! Avastasime ka ise, et saatsime teile kogemata …"
type textarea "Bonjour, merci beaucoup pour l'information ! Nous avons également découvert que…"
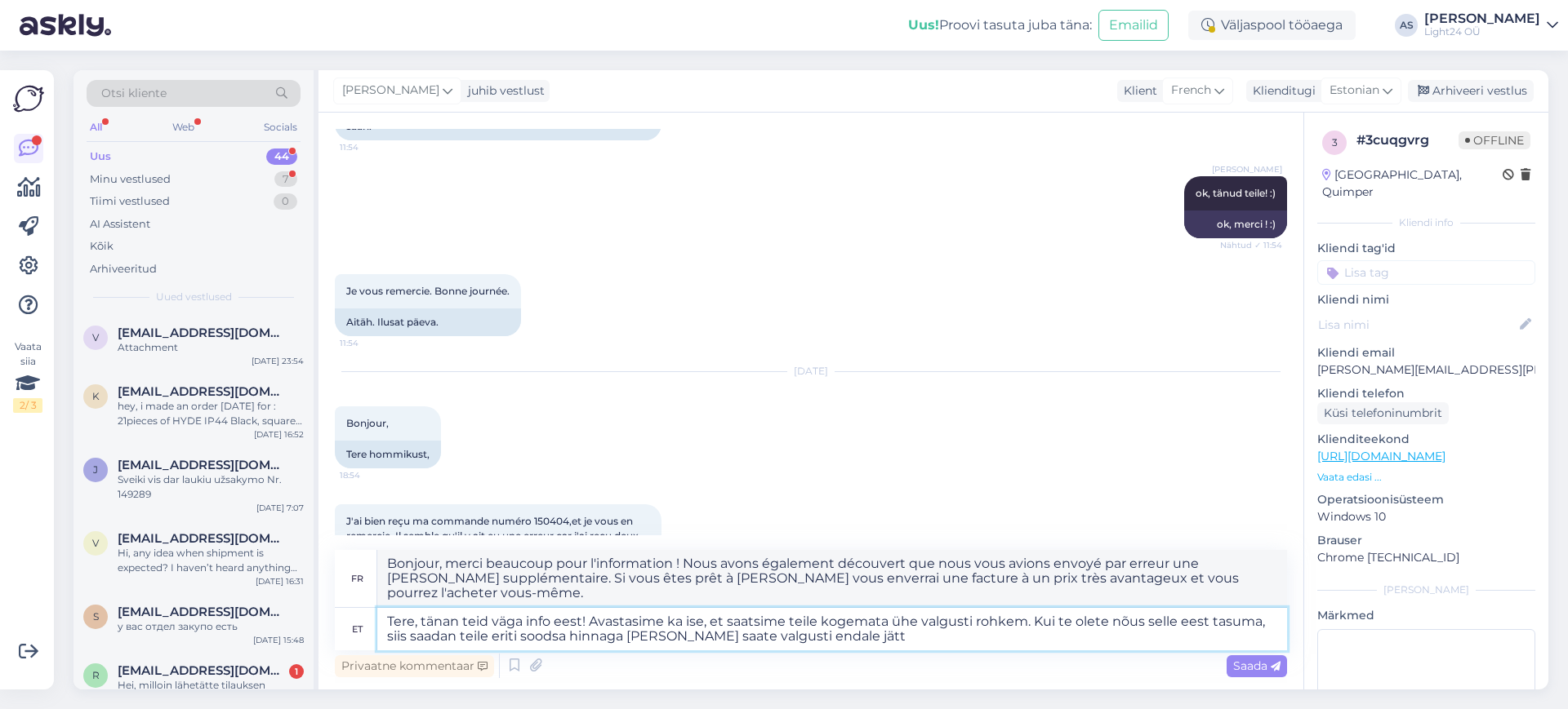
type textarea "Tere, tänan teid väga info eest! Avastasime ka ise, et saatsime teile kogemata …"
type textarea "Bonjour, merci beaucoup pour l'information ! Nous avons également découvert que…"
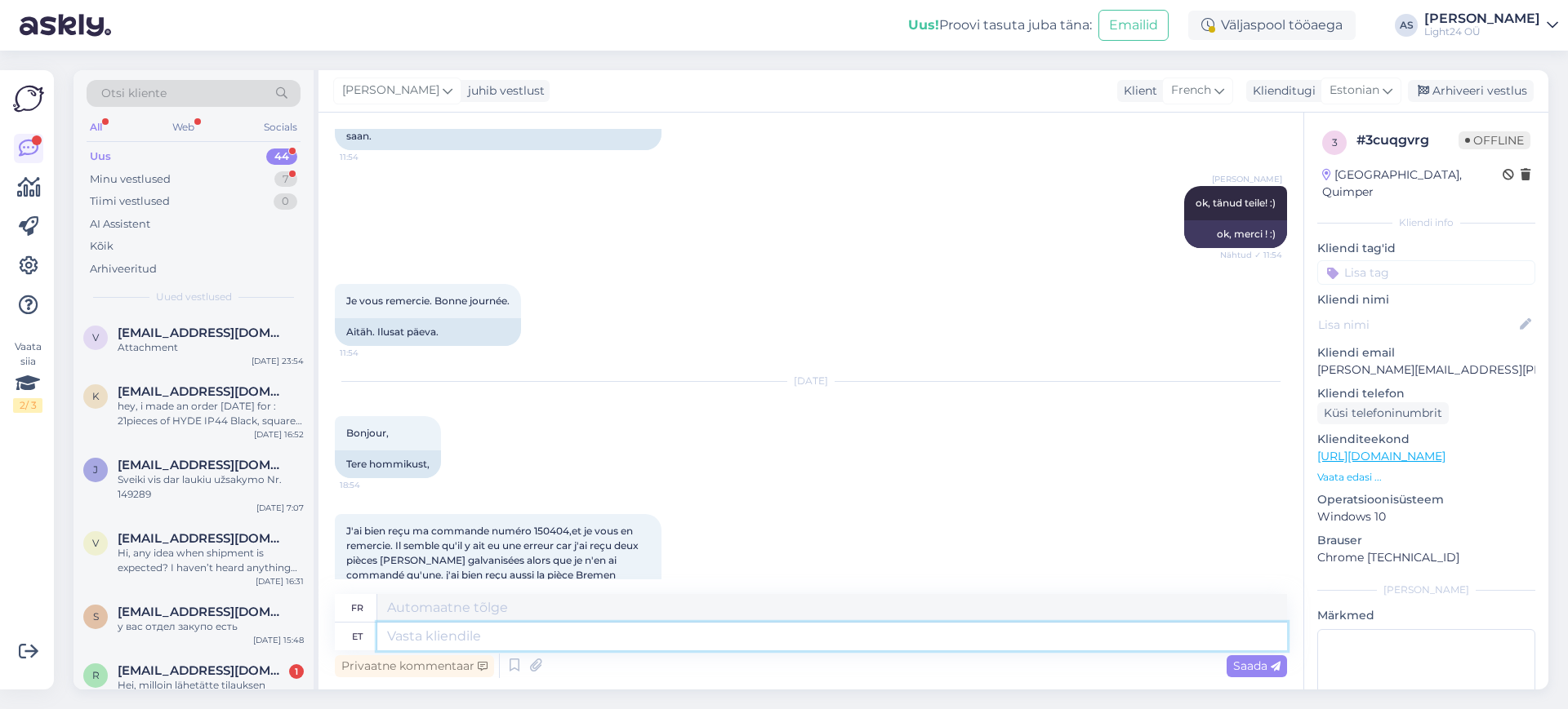
scroll to position [7998, 0]
